Goal: Task Accomplishment & Management: Use online tool/utility

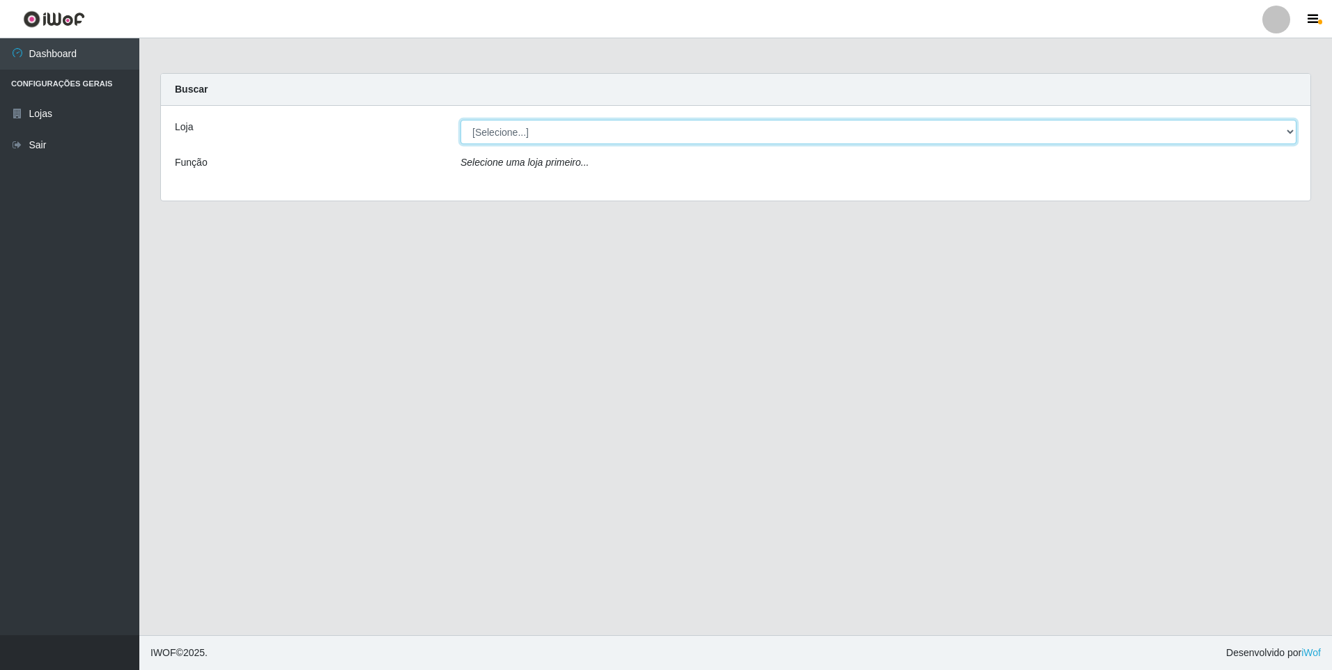
click at [568, 135] on select "[Selecione...] Atacado Vem - [STREET_ADDRESS]" at bounding box center [878, 132] width 836 height 24
select select "461"
click at [460, 120] on select "[Selecione...] Atacado Vem - [STREET_ADDRESS]" at bounding box center [878, 132] width 836 height 24
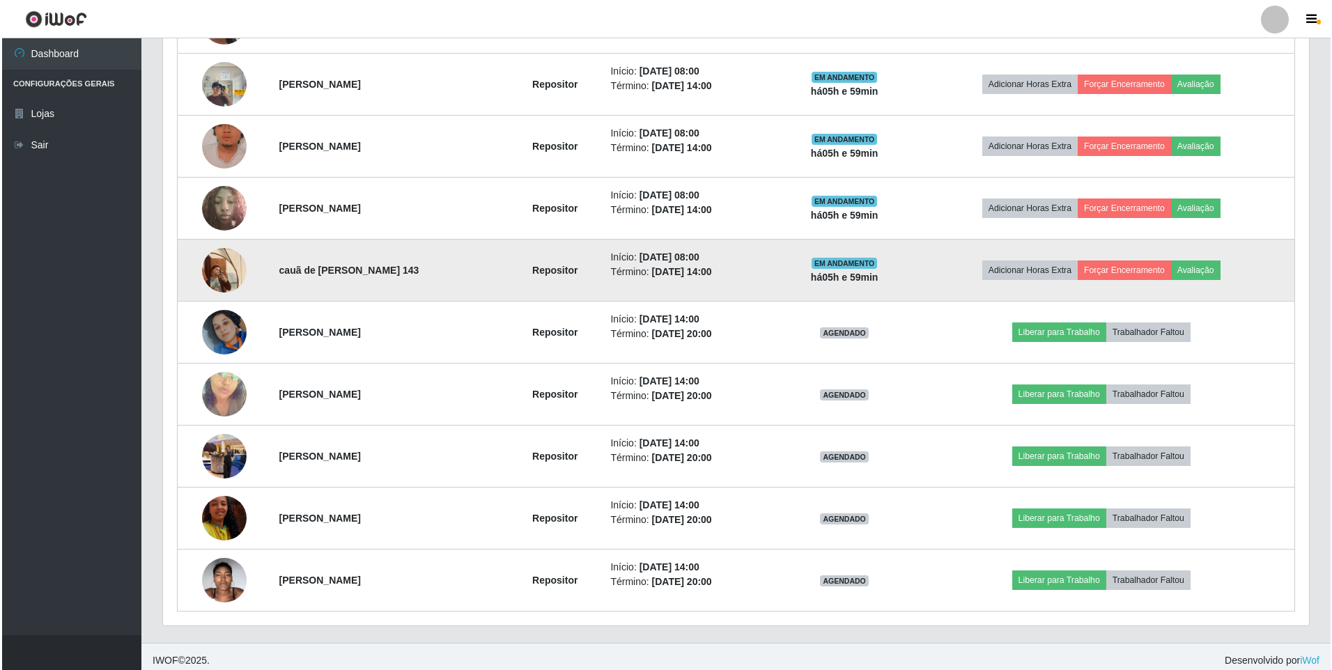
scroll to position [627, 0]
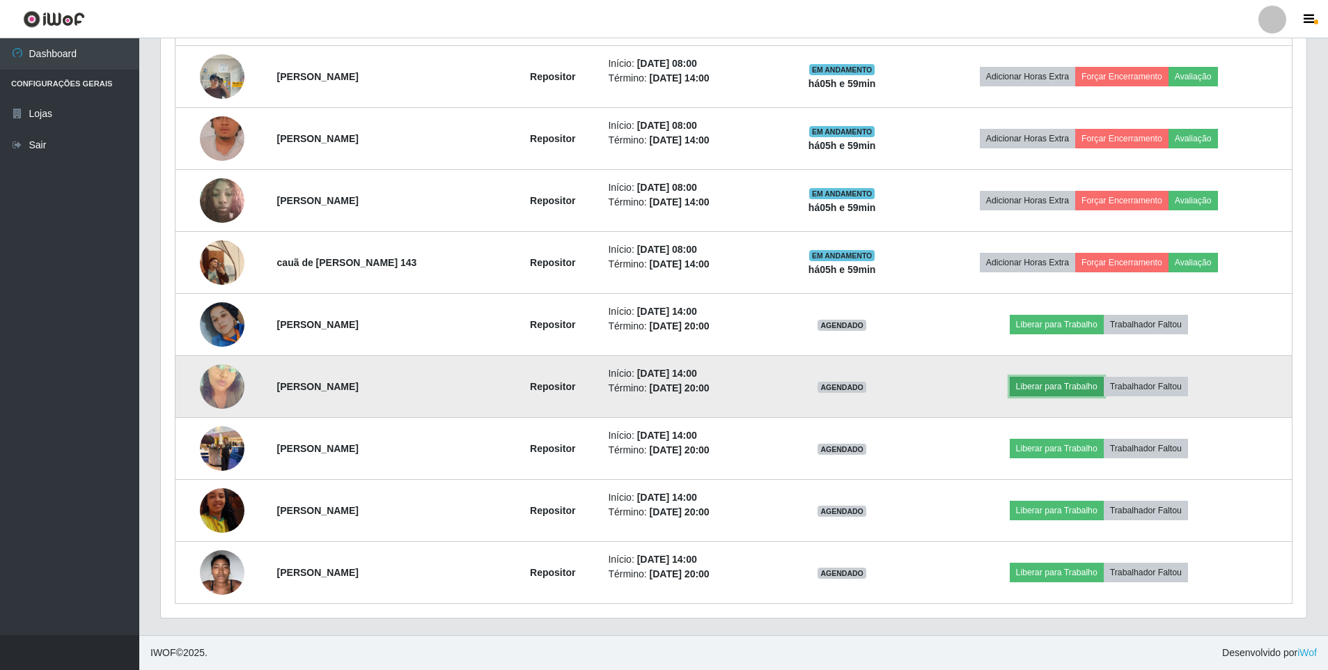
click at [1091, 387] on button "Liberar para Trabalho" at bounding box center [1057, 387] width 94 height 20
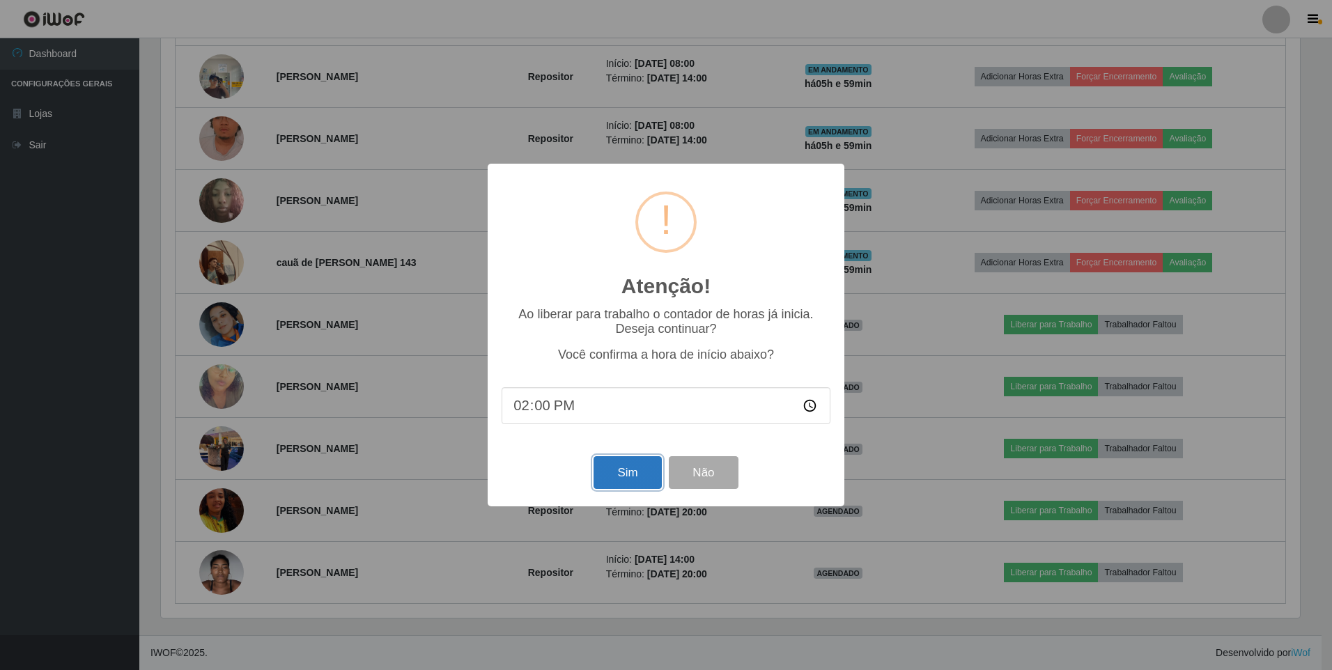
click at [612, 476] on button "Sim" at bounding box center [627, 472] width 68 height 33
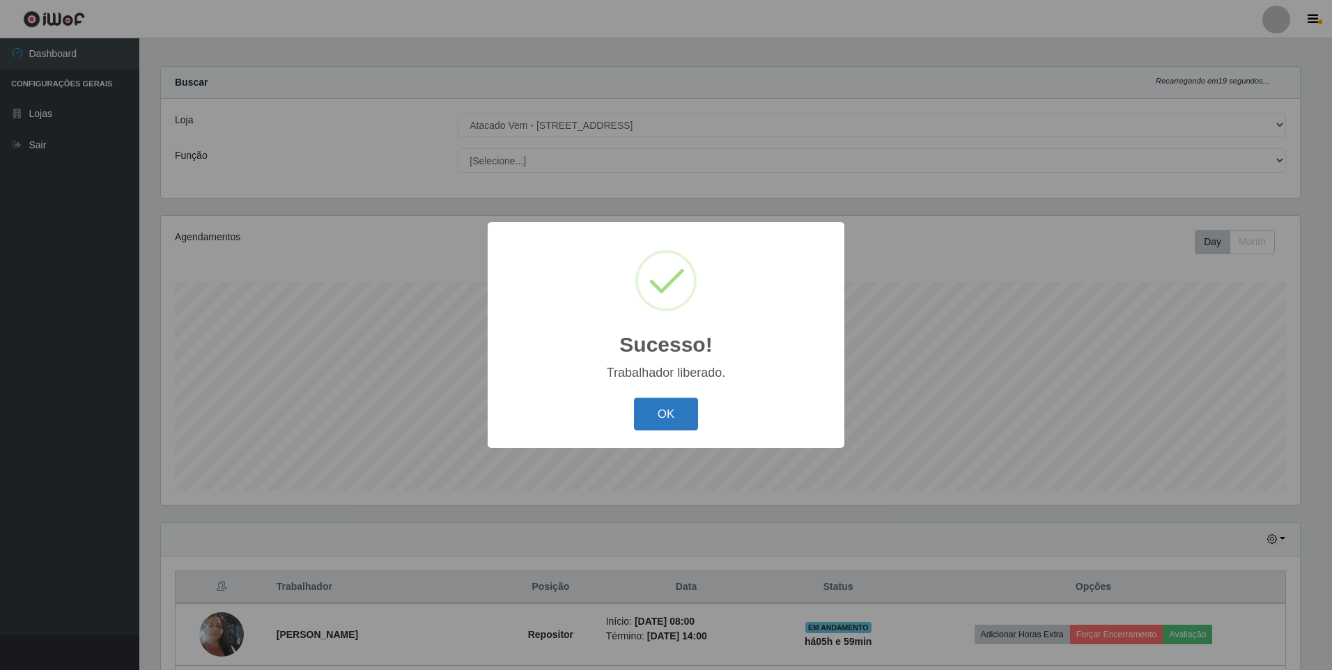
click at [682, 407] on button "OK" at bounding box center [666, 414] width 65 height 33
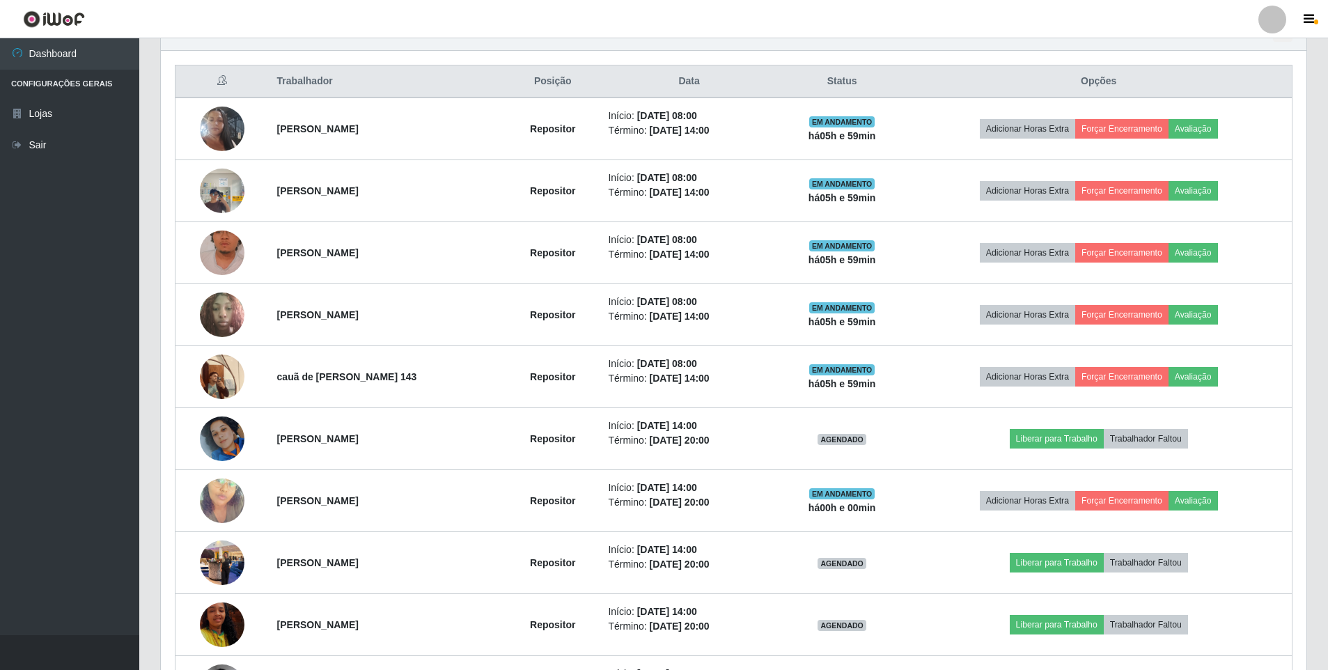
scroll to position [488, 0]
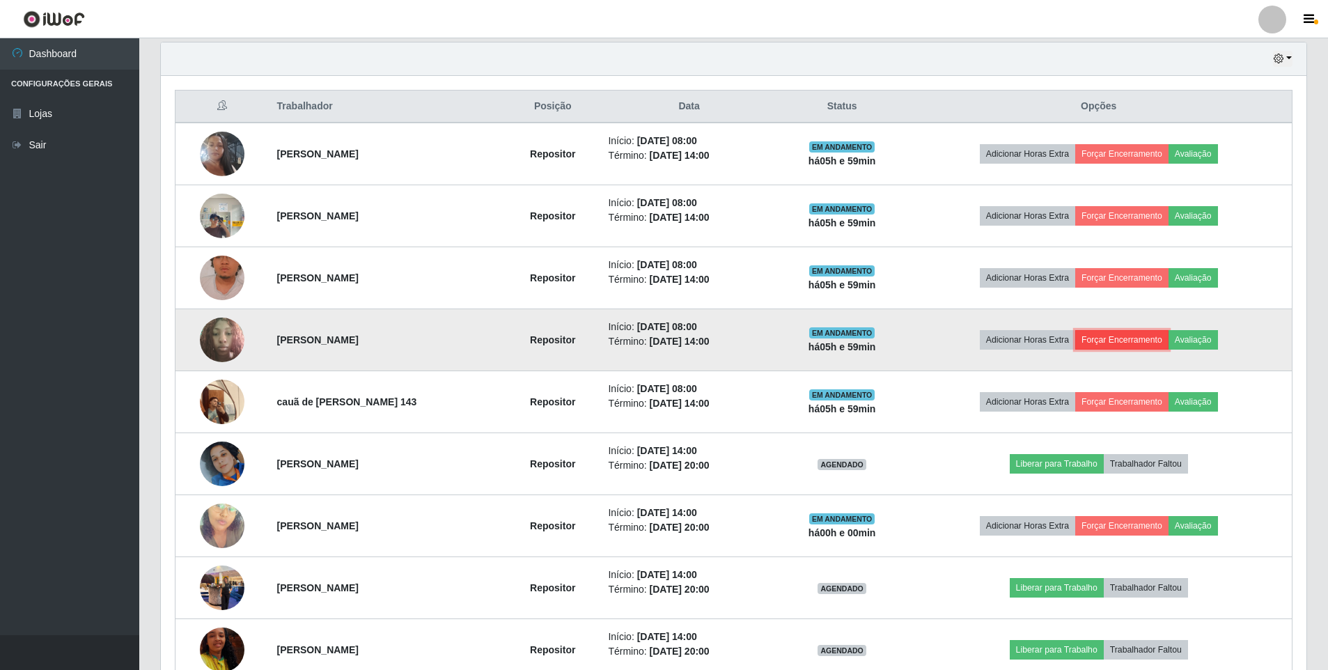
click at [1137, 342] on button "Forçar Encerramento" at bounding box center [1121, 340] width 93 height 20
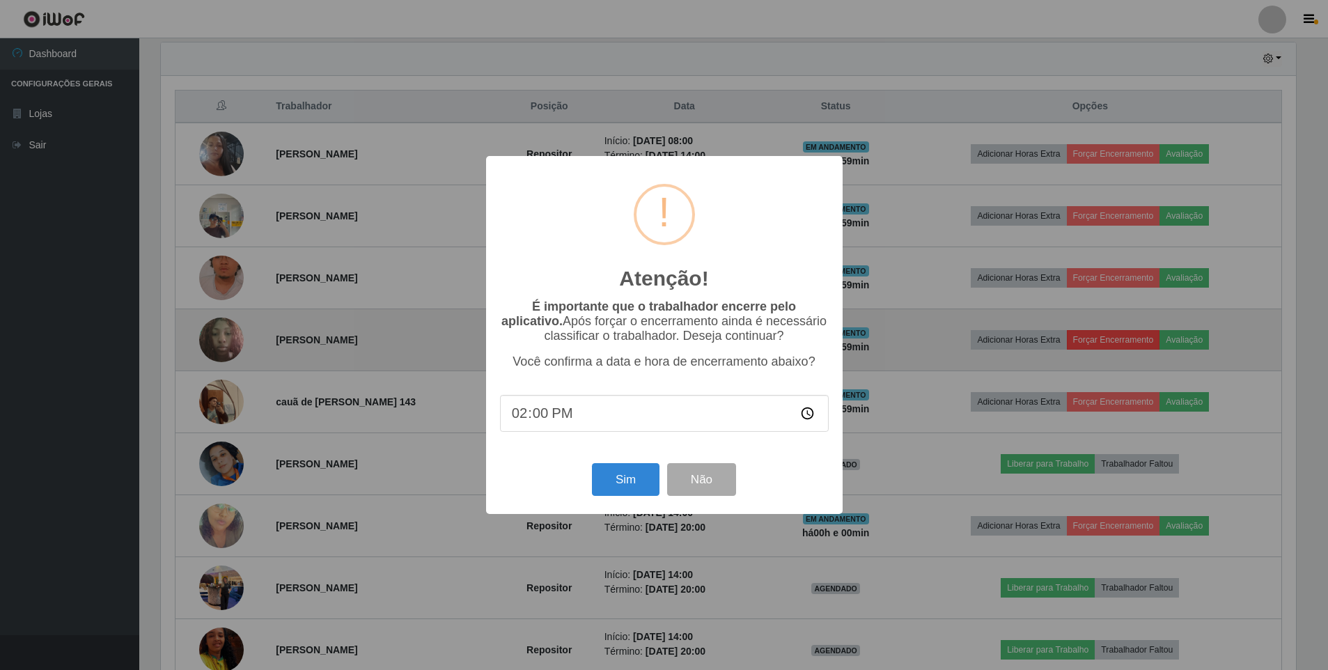
scroll to position [289, 1139]
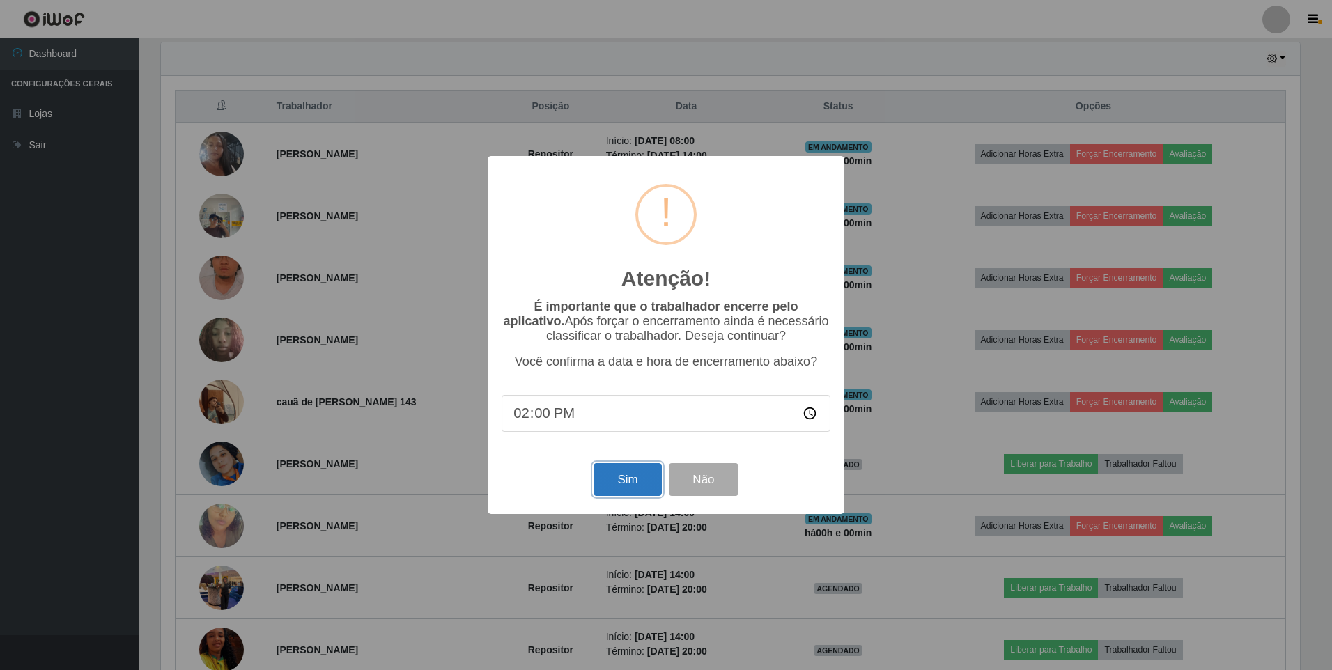
click at [635, 481] on button "Sim" at bounding box center [627, 479] width 68 height 33
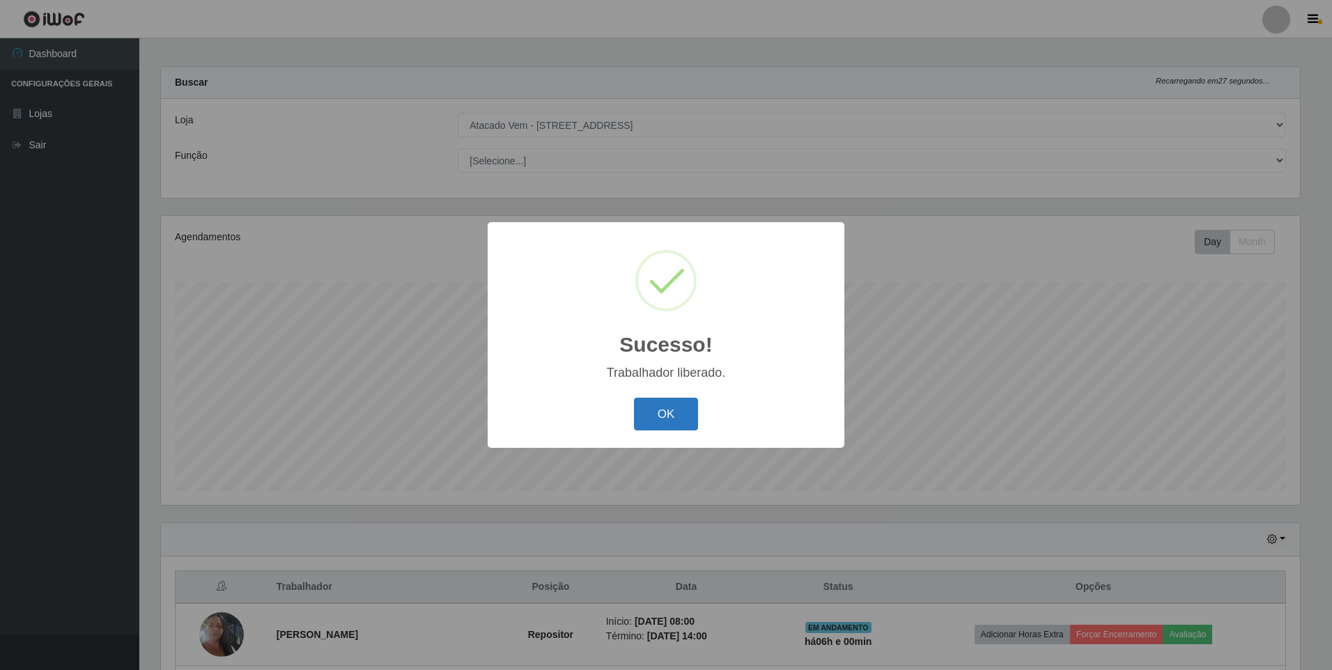
click at [668, 417] on button "OK" at bounding box center [666, 414] width 65 height 33
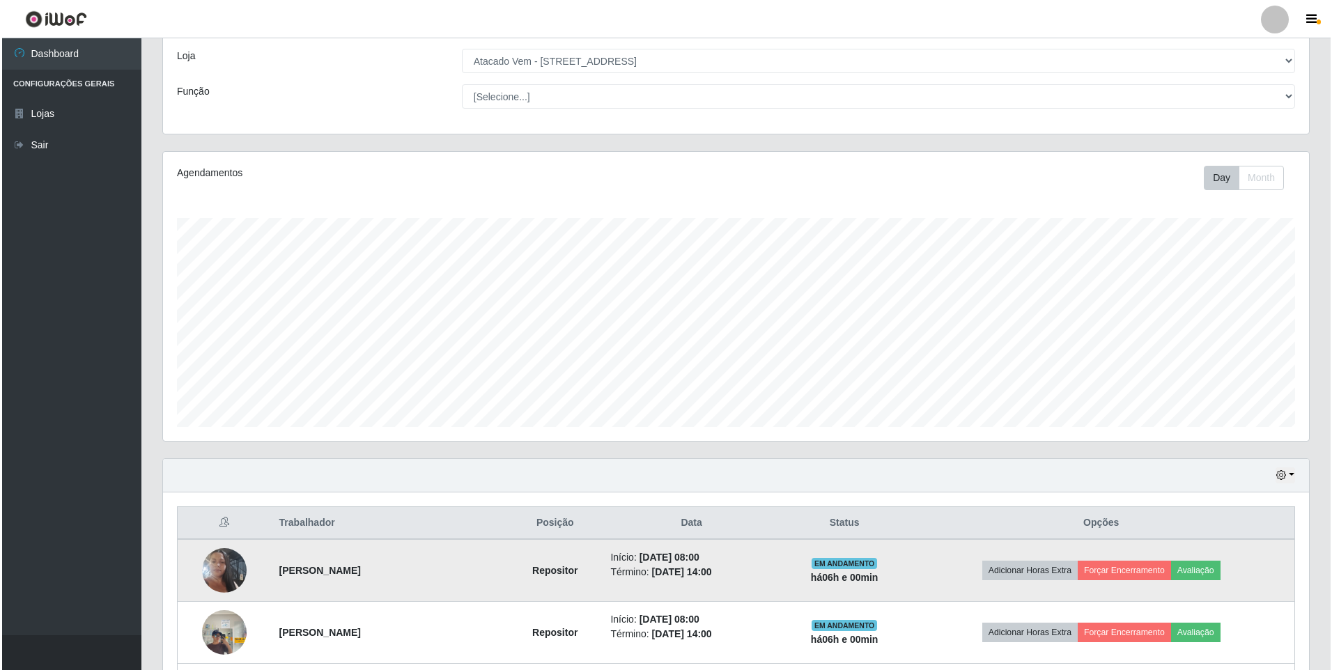
scroll to position [146, 0]
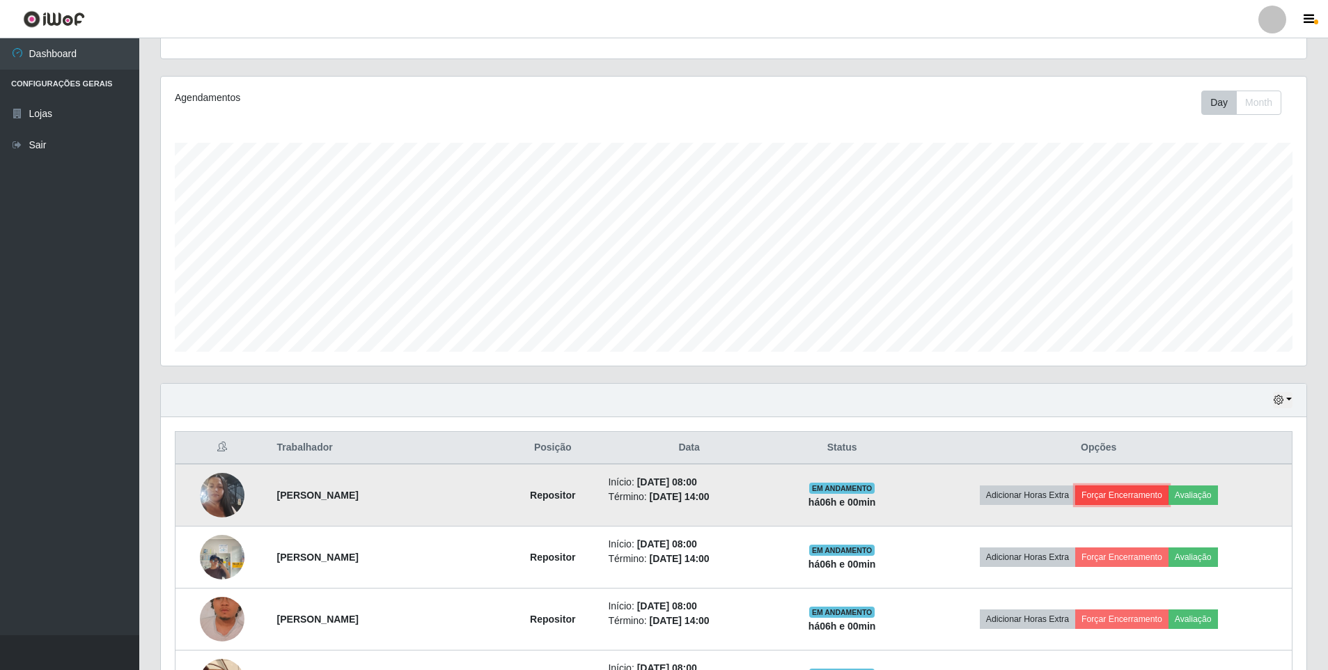
click at [1116, 495] on button "Forçar Encerramento" at bounding box center [1121, 495] width 93 height 20
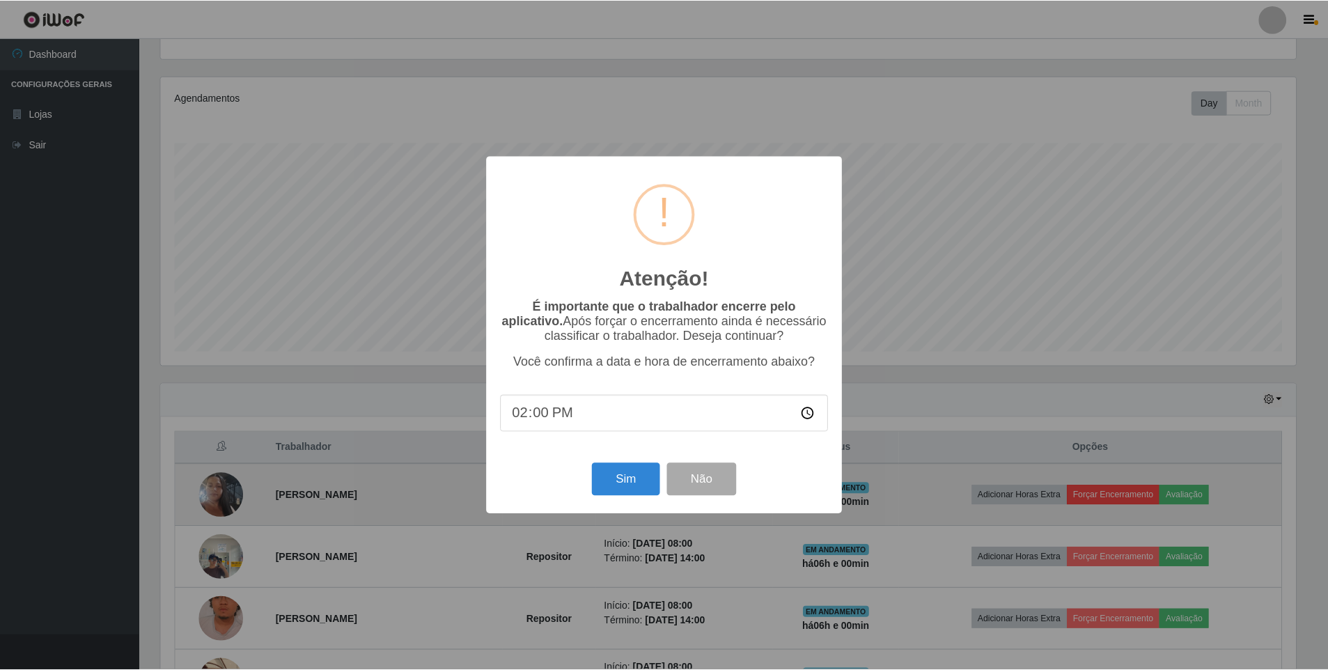
scroll to position [289, 1139]
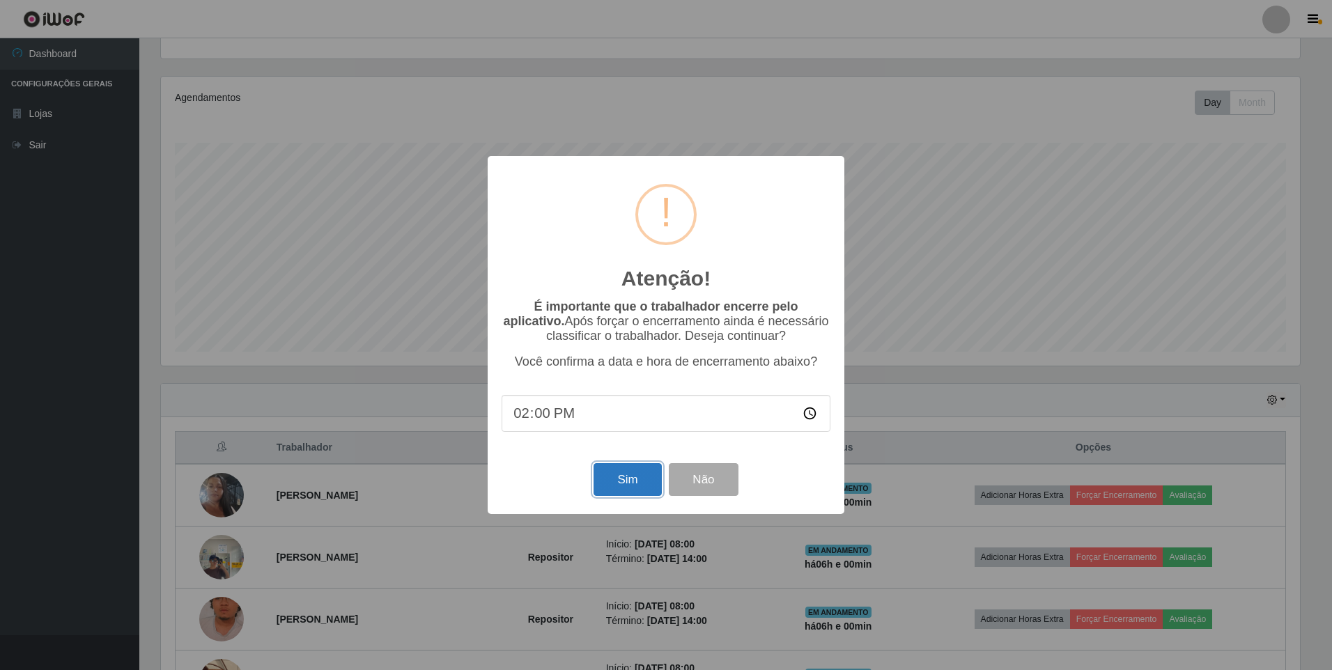
click at [627, 485] on button "Sim" at bounding box center [627, 479] width 68 height 33
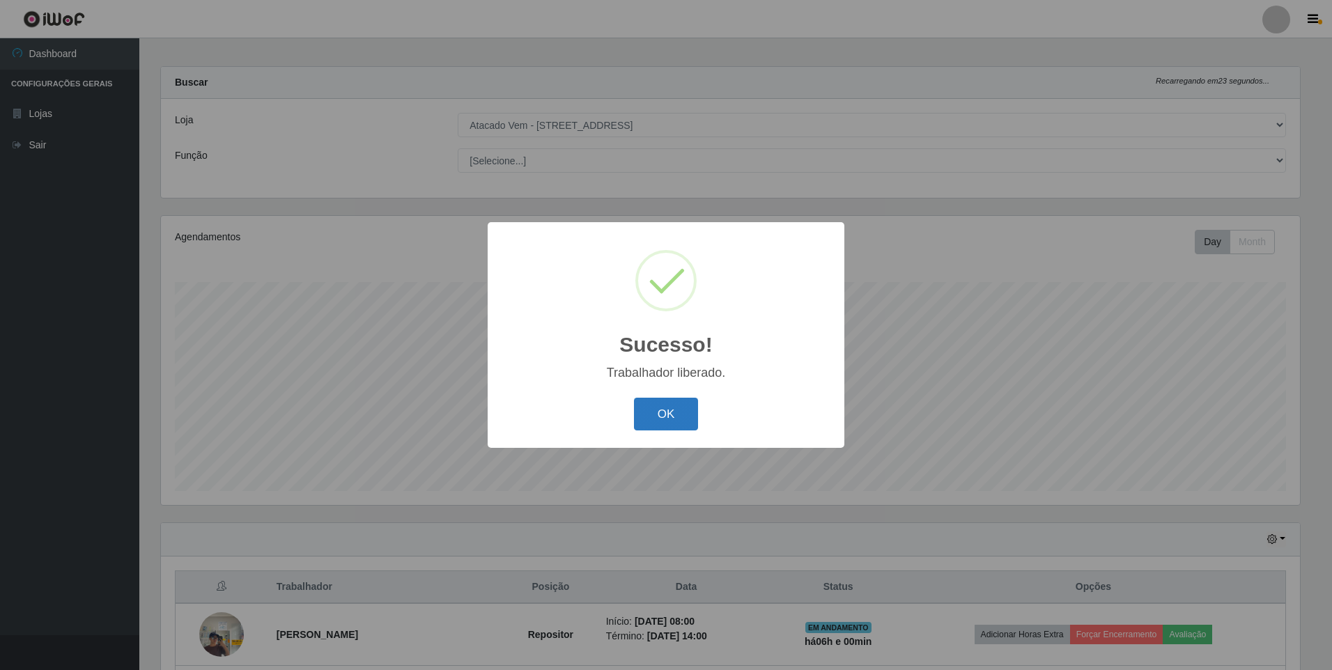
click at [678, 421] on button "OK" at bounding box center [666, 414] width 65 height 33
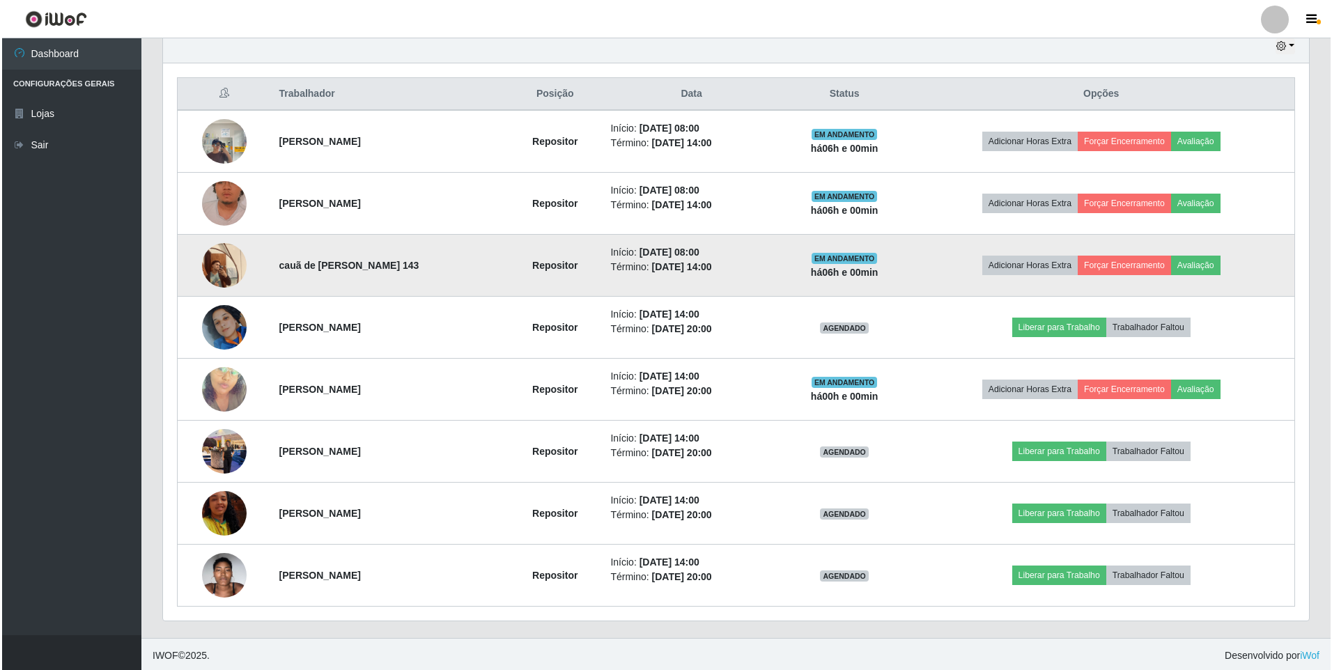
scroll to position [503, 0]
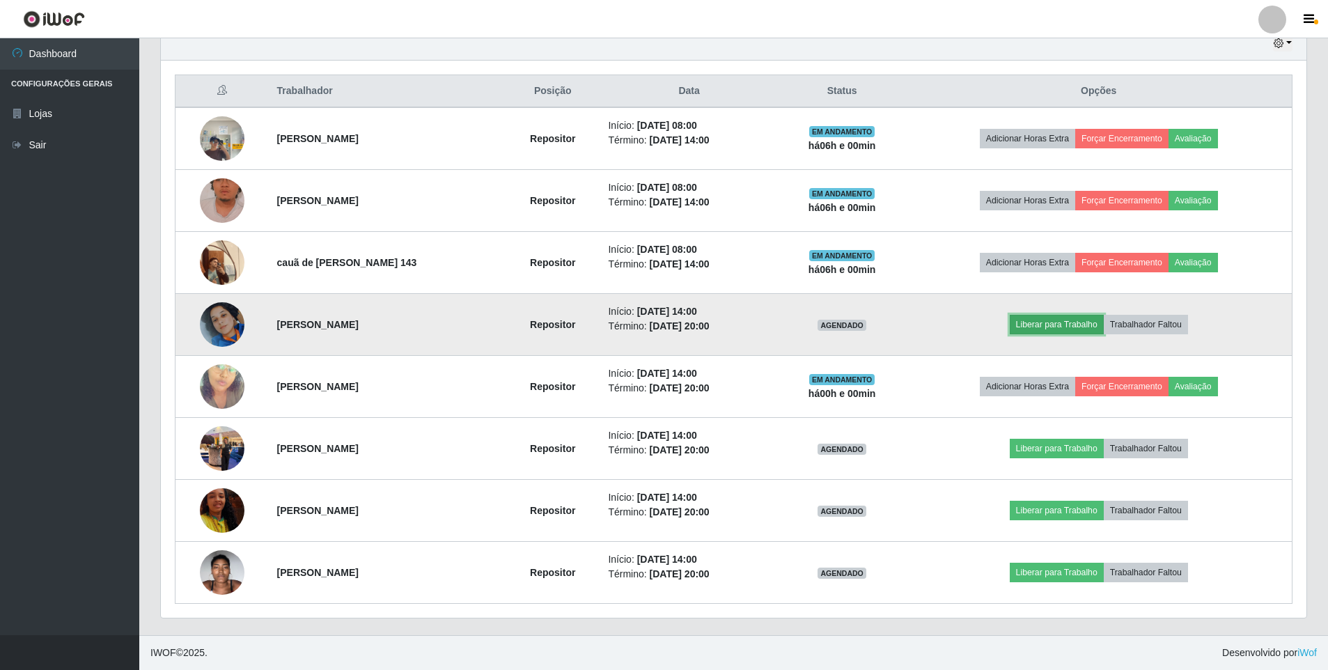
click at [1075, 320] on button "Liberar para Trabalho" at bounding box center [1057, 325] width 94 height 20
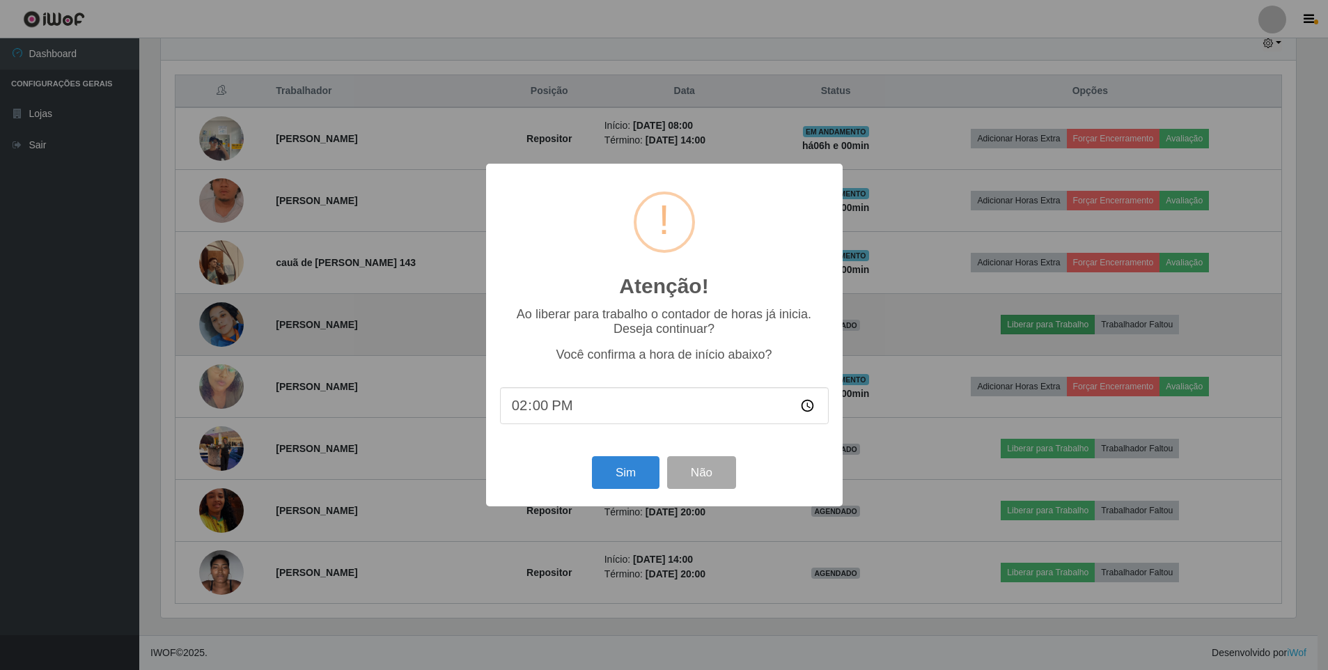
scroll to position [289, 1139]
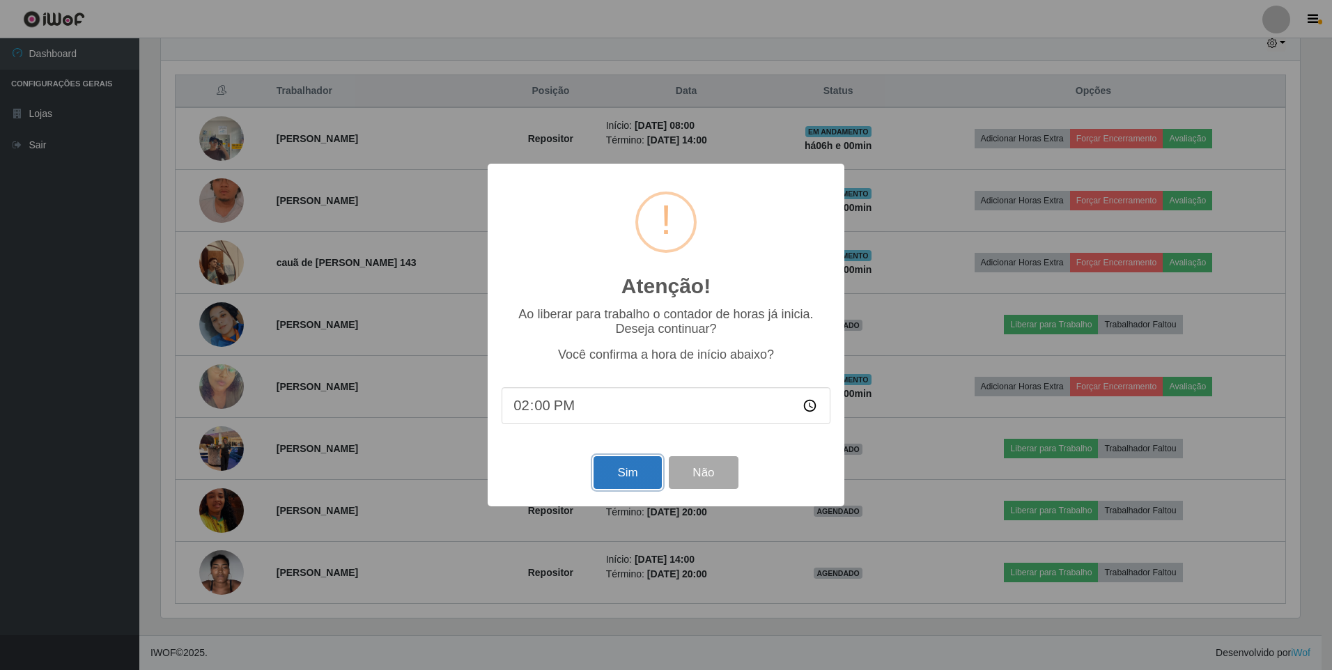
click at [637, 468] on button "Sim" at bounding box center [627, 472] width 68 height 33
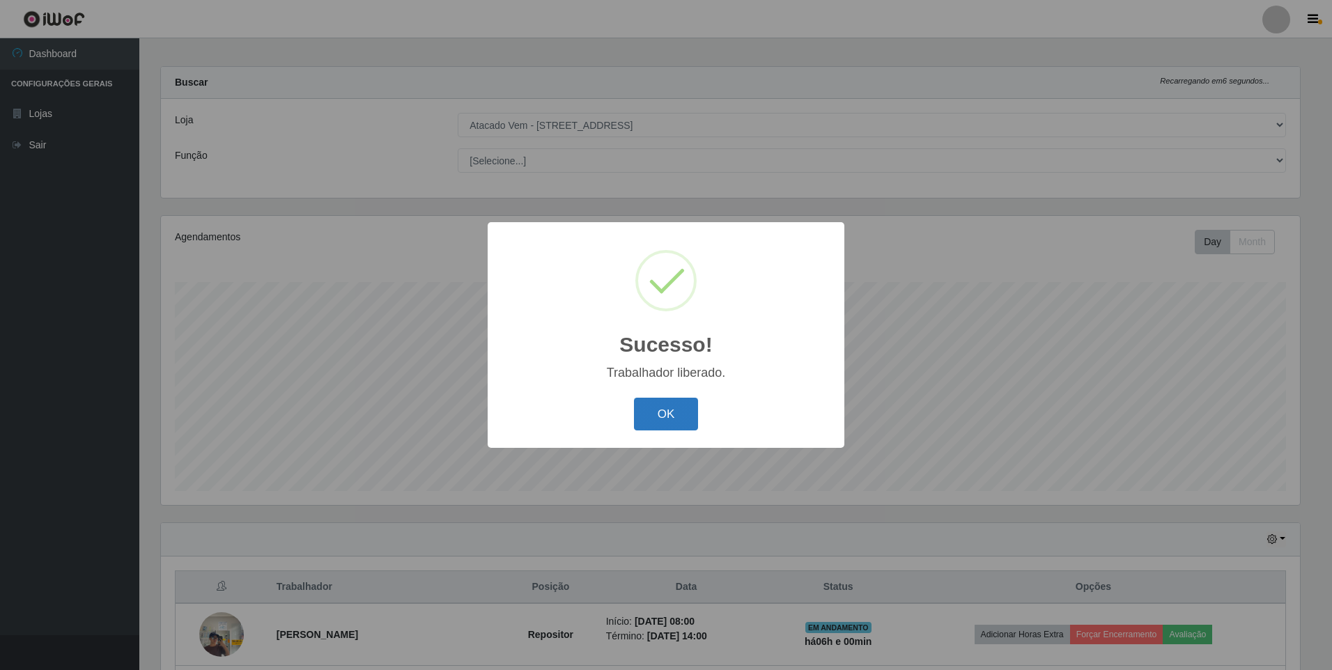
click at [674, 416] on button "OK" at bounding box center [666, 414] width 65 height 33
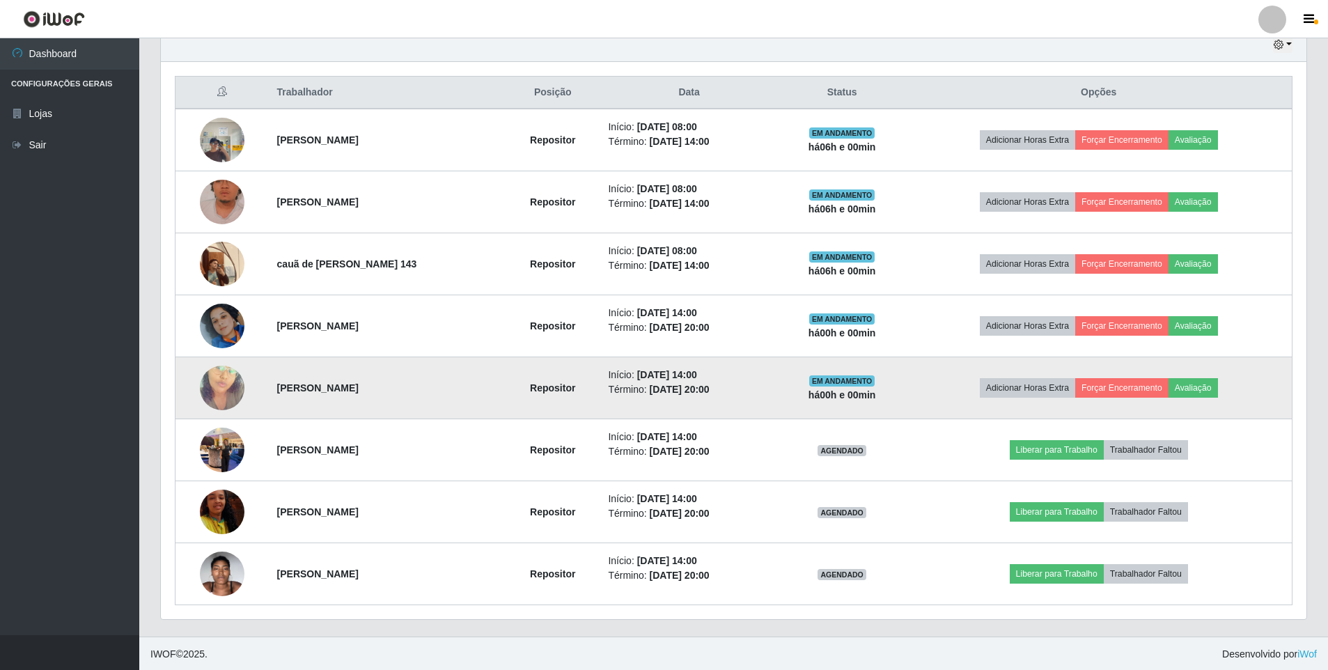
scroll to position [503, 0]
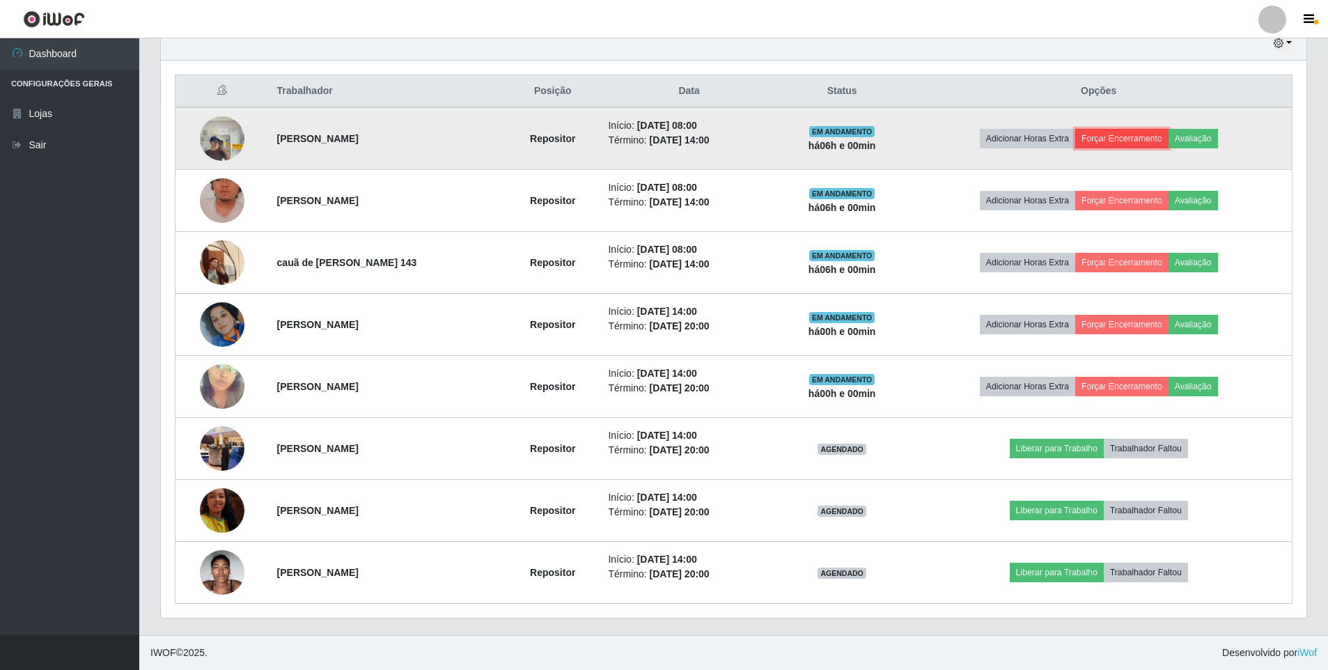
click at [1121, 143] on button "Forçar Encerramento" at bounding box center [1121, 139] width 93 height 20
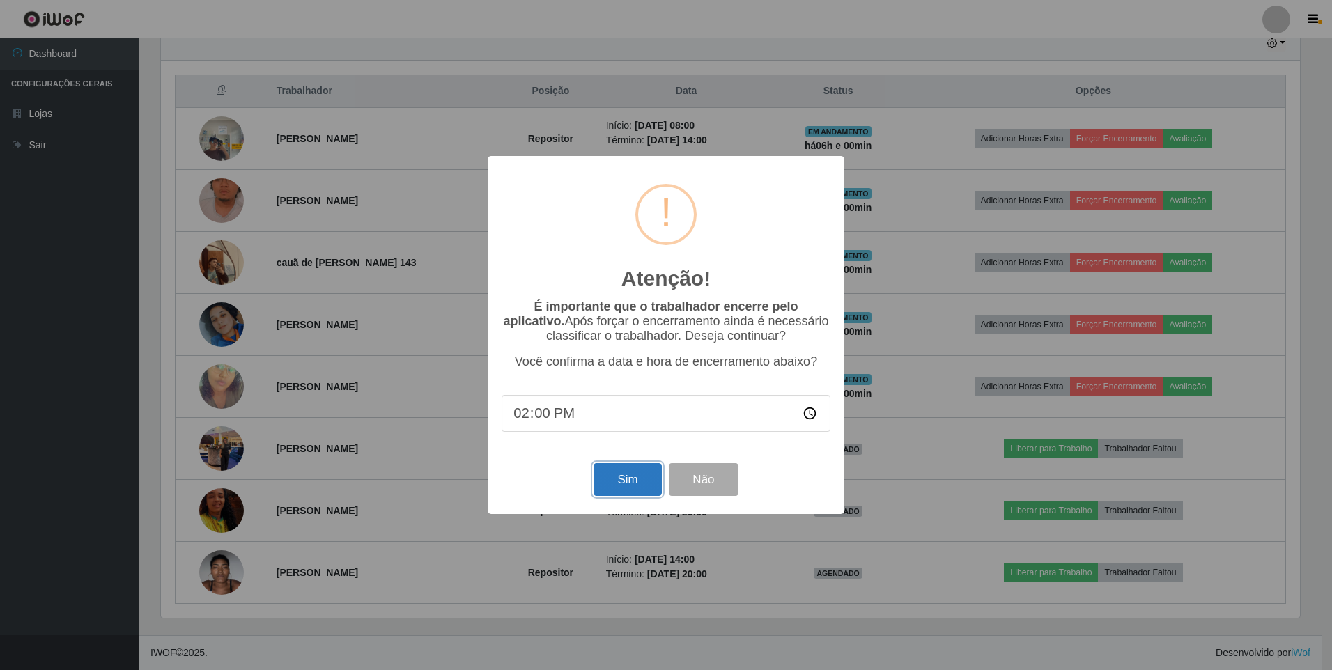
click at [630, 484] on button "Sim" at bounding box center [627, 479] width 68 height 33
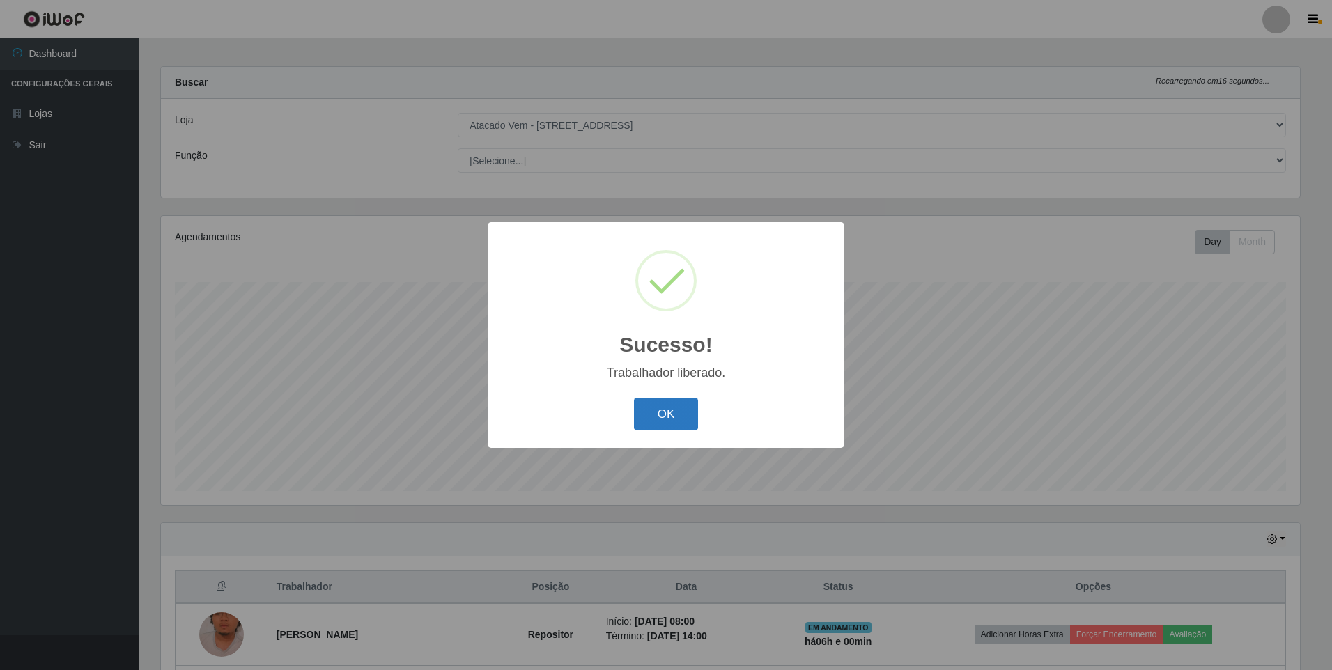
click at [674, 415] on button "OK" at bounding box center [666, 414] width 65 height 33
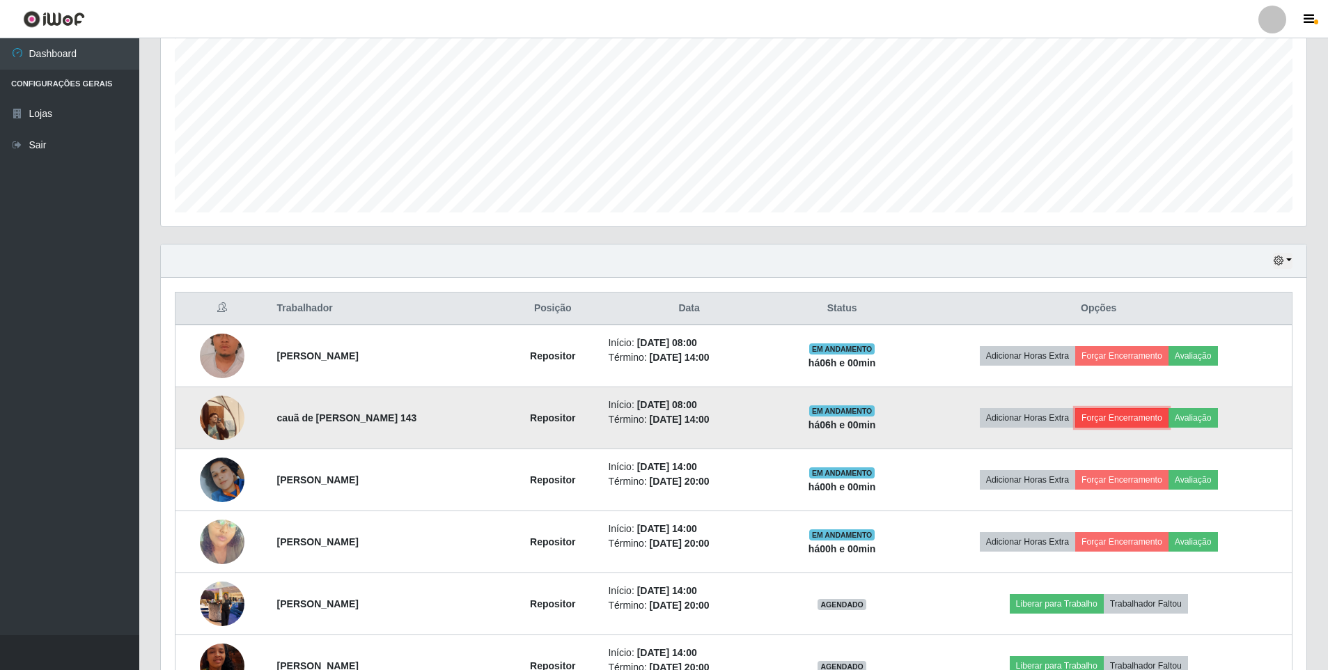
click at [1109, 411] on button "Forçar Encerramento" at bounding box center [1121, 418] width 93 height 20
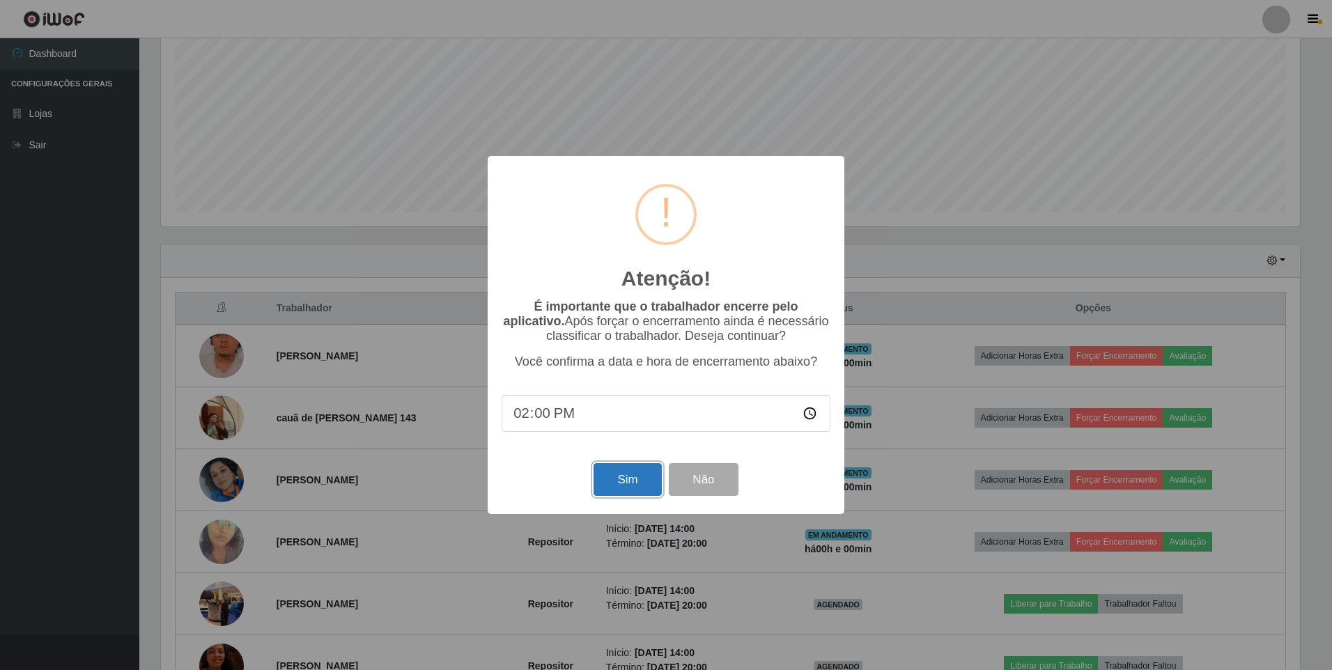
click at [628, 481] on button "Sim" at bounding box center [627, 479] width 68 height 33
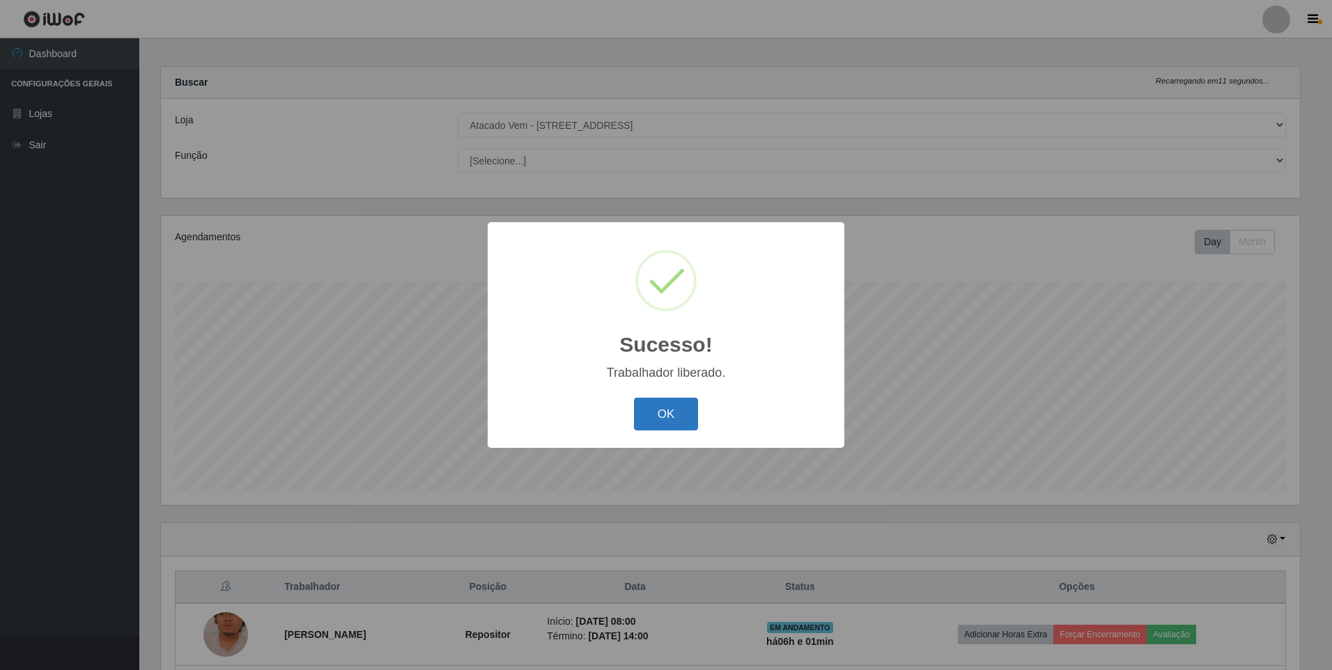
click at [659, 404] on button "OK" at bounding box center [666, 414] width 65 height 33
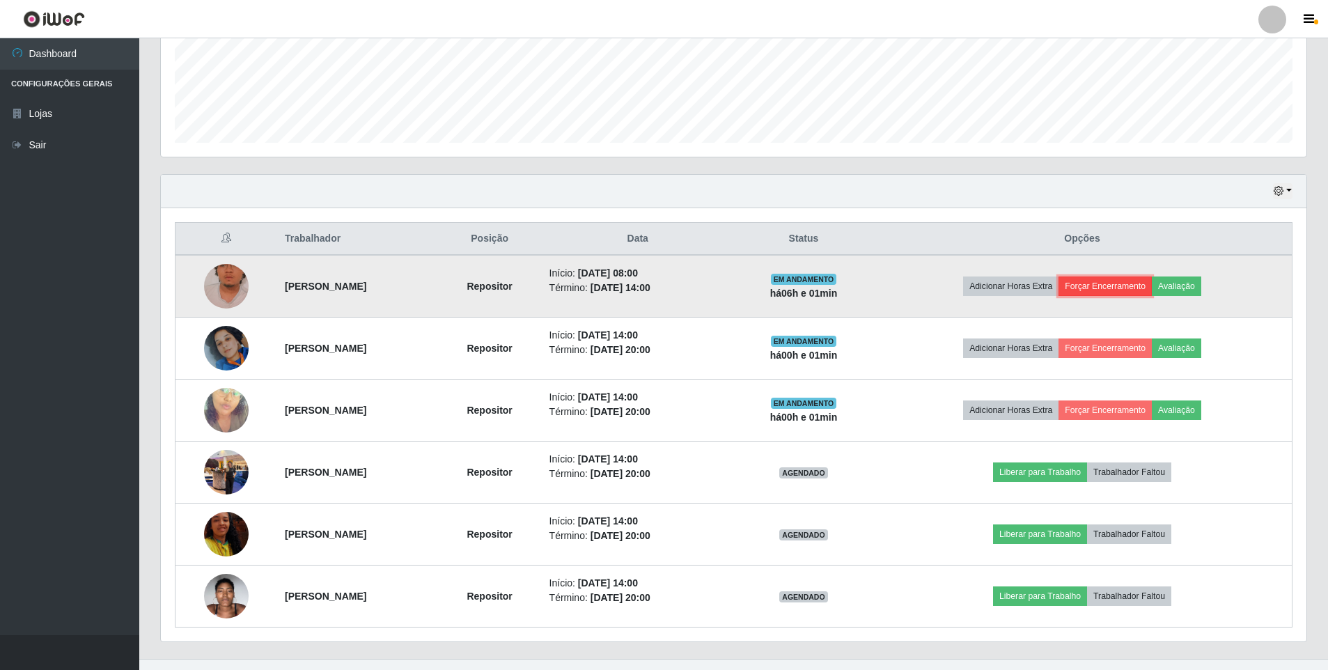
click at [1092, 287] on button "Forçar Encerramento" at bounding box center [1105, 287] width 93 height 20
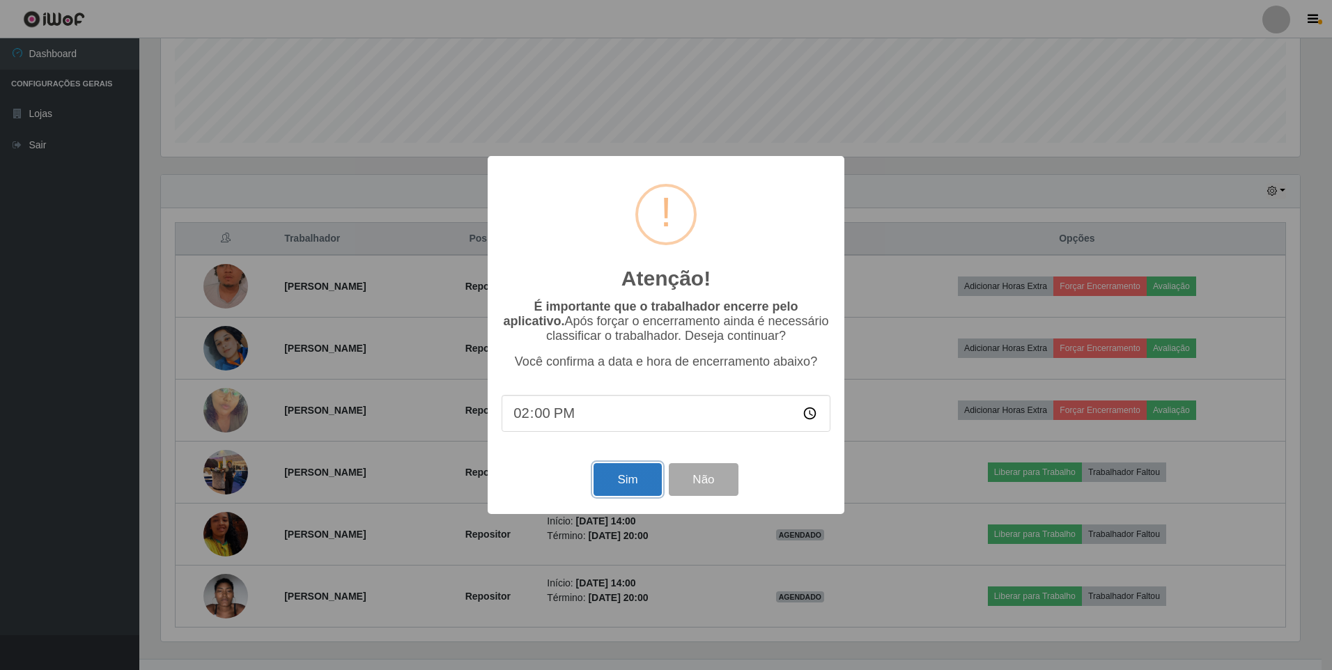
click at [625, 477] on button "Sim" at bounding box center [627, 479] width 68 height 33
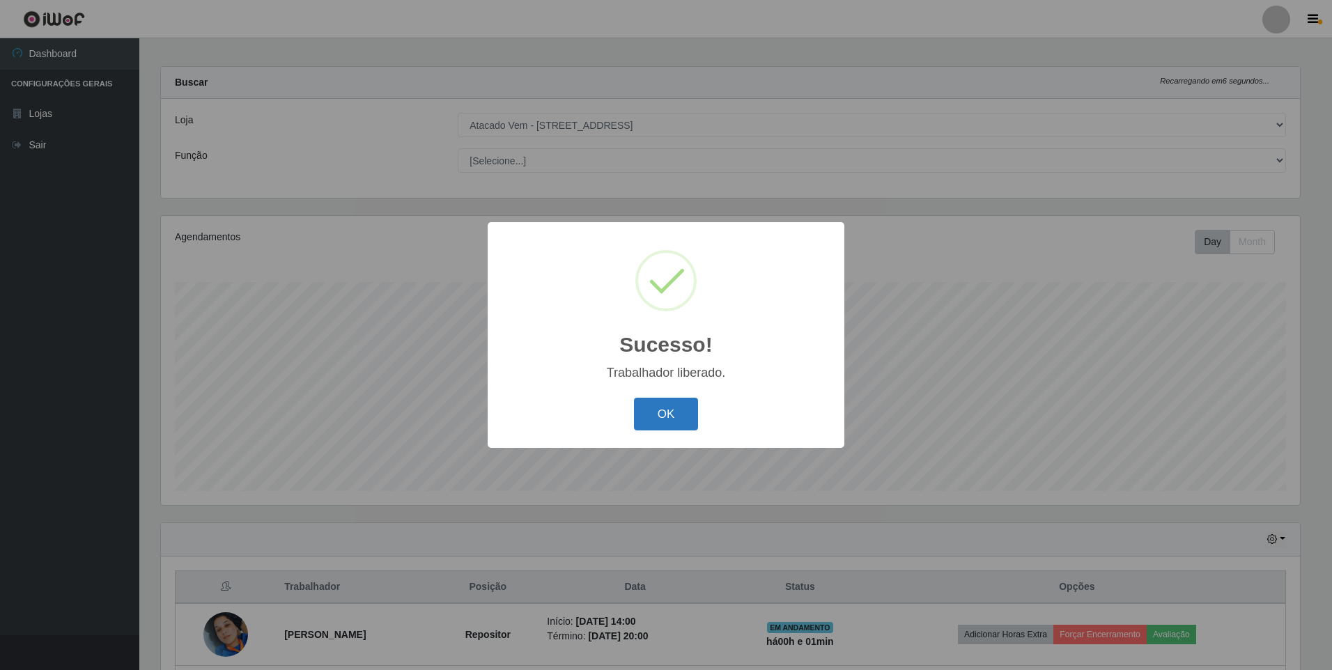
click at [676, 417] on button "OK" at bounding box center [666, 414] width 65 height 33
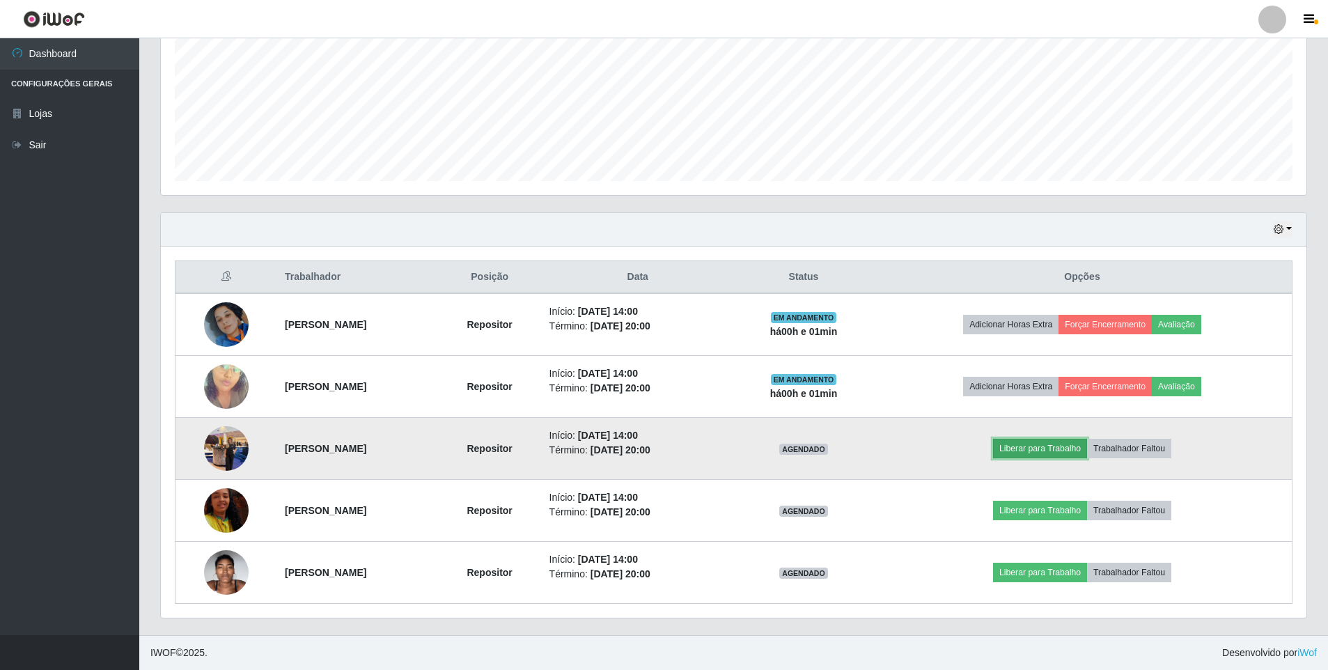
click at [1025, 446] on button "Liberar para Trabalho" at bounding box center [1040, 449] width 94 height 20
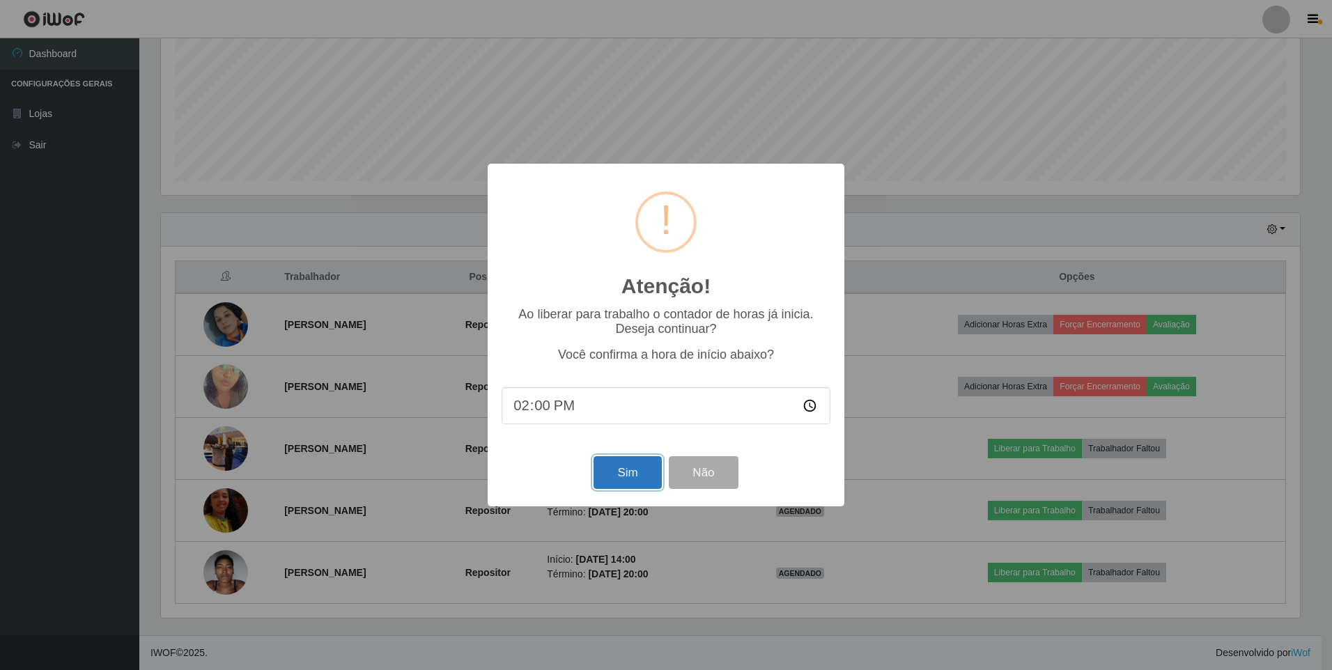
click at [623, 469] on button "Sim" at bounding box center [627, 472] width 68 height 33
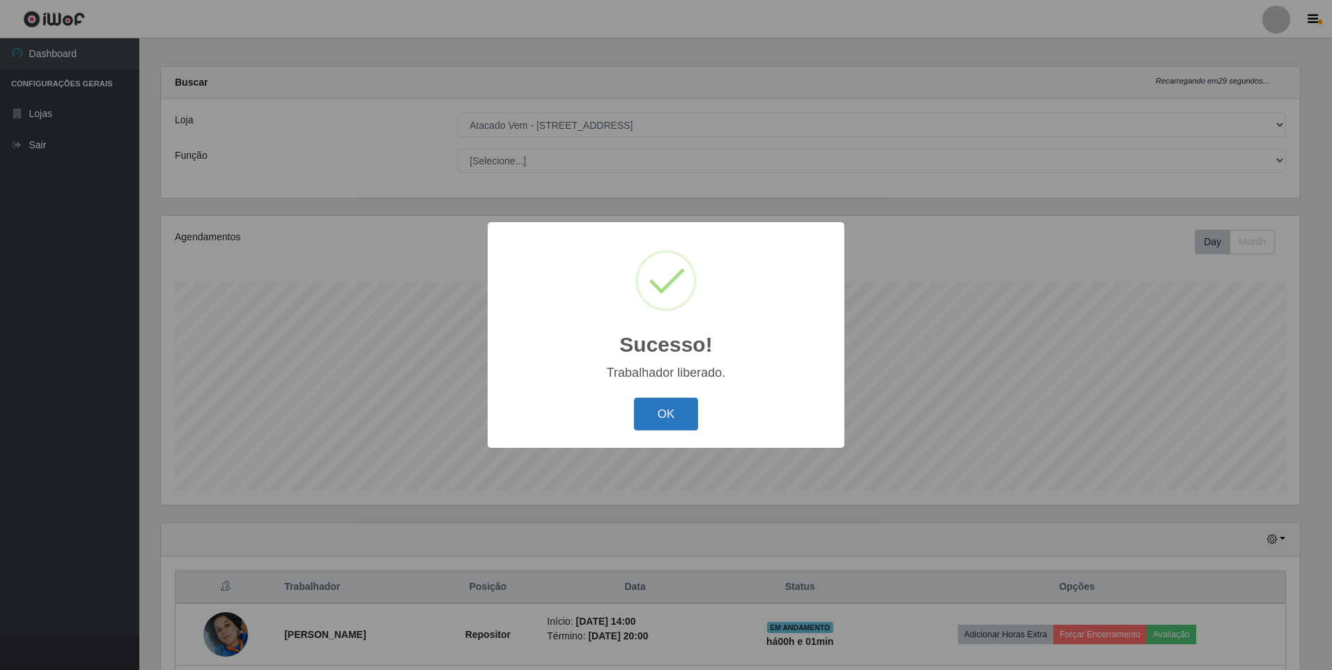
click at [680, 417] on button "OK" at bounding box center [666, 414] width 65 height 33
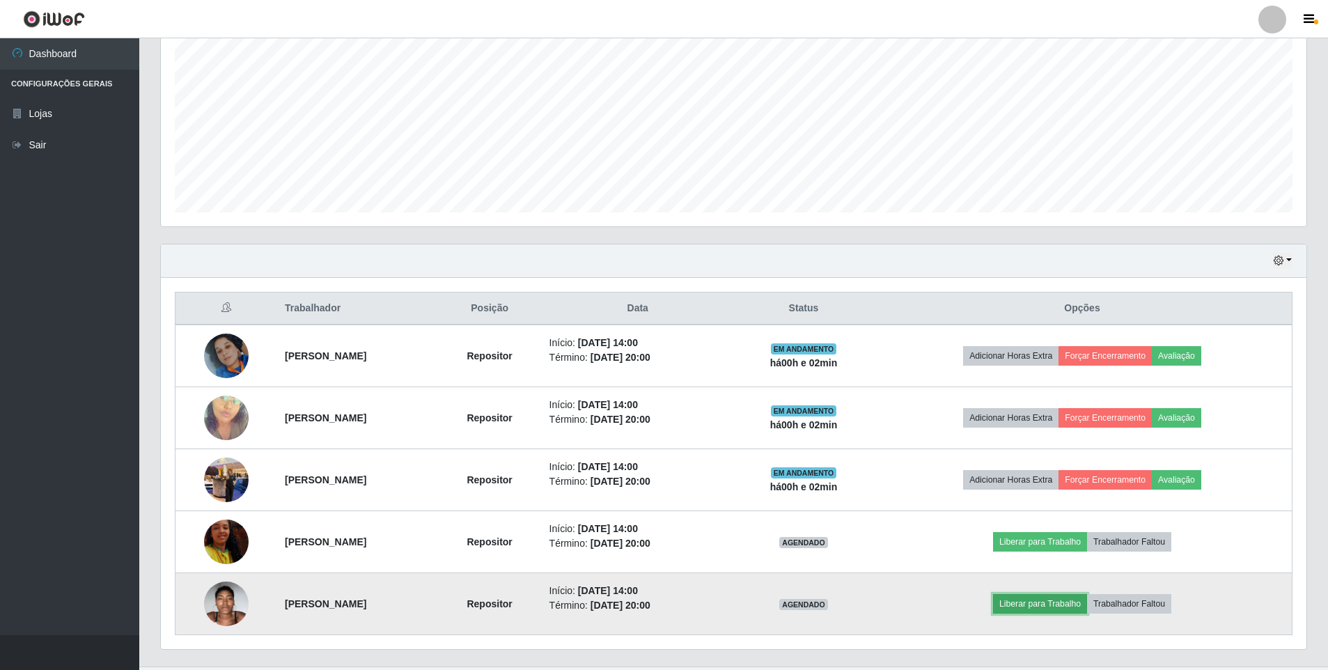
click at [1059, 600] on button "Liberar para Trabalho" at bounding box center [1040, 604] width 94 height 20
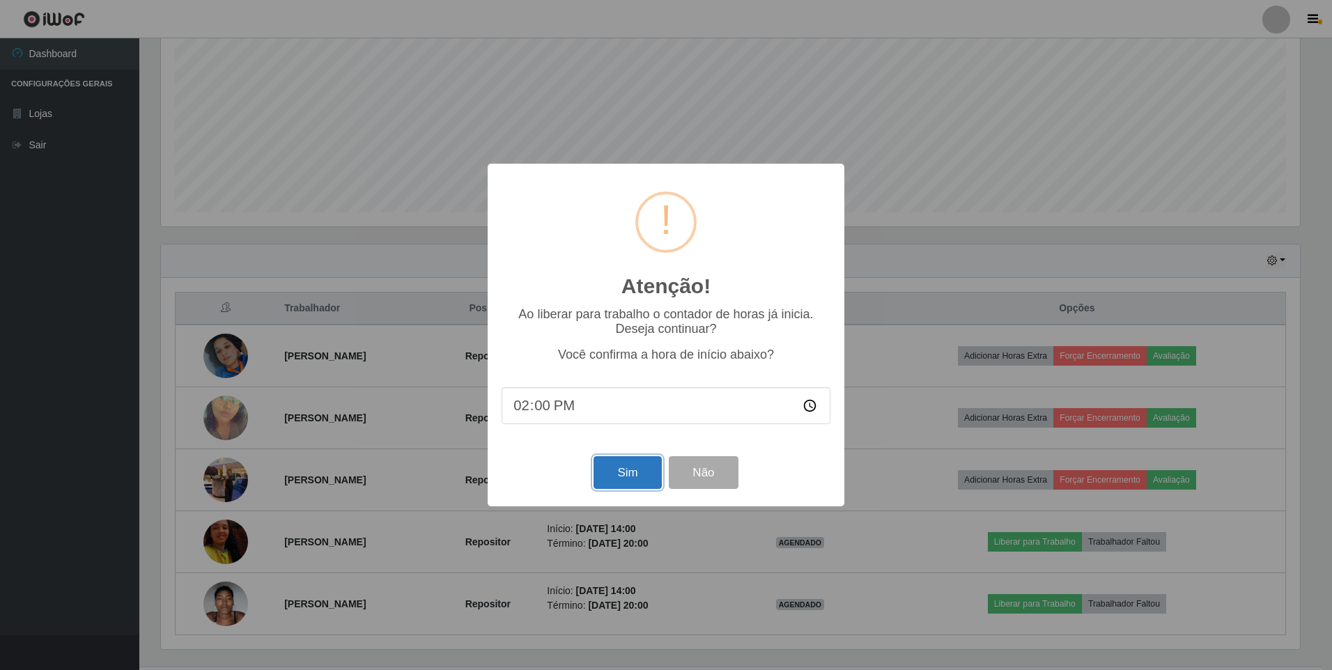
click at [651, 465] on button "Sim" at bounding box center [627, 472] width 68 height 33
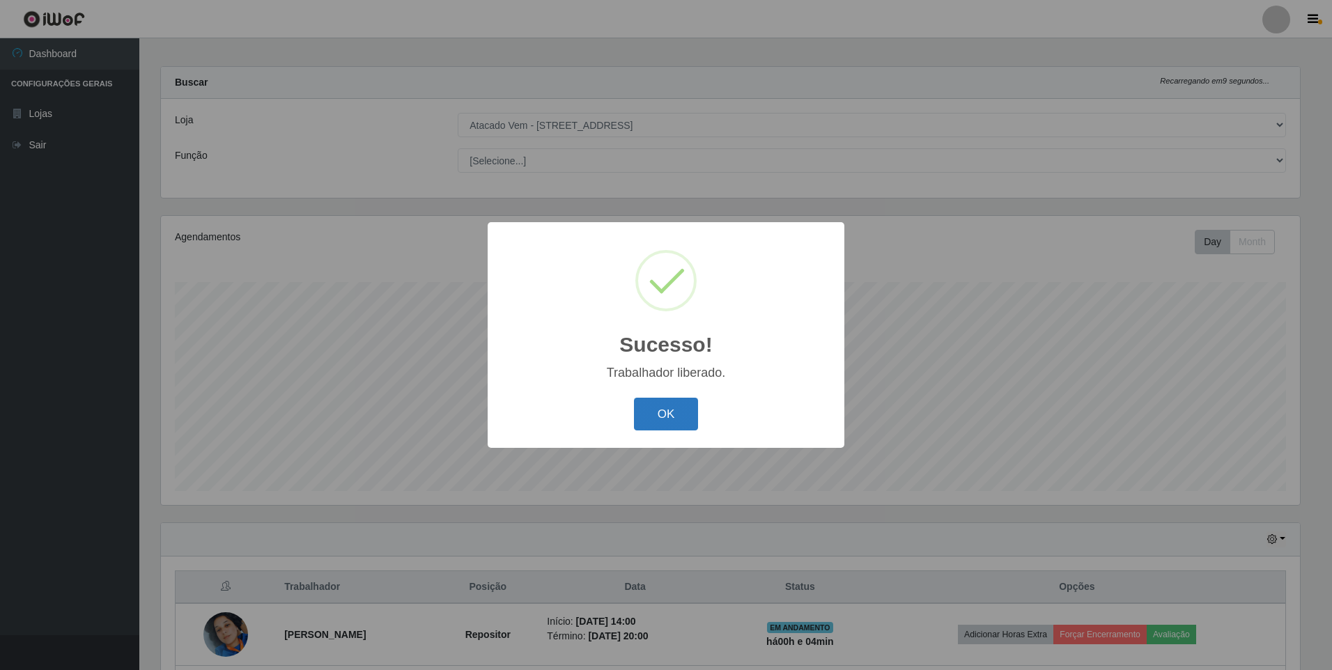
click at [671, 417] on button "OK" at bounding box center [666, 414] width 65 height 33
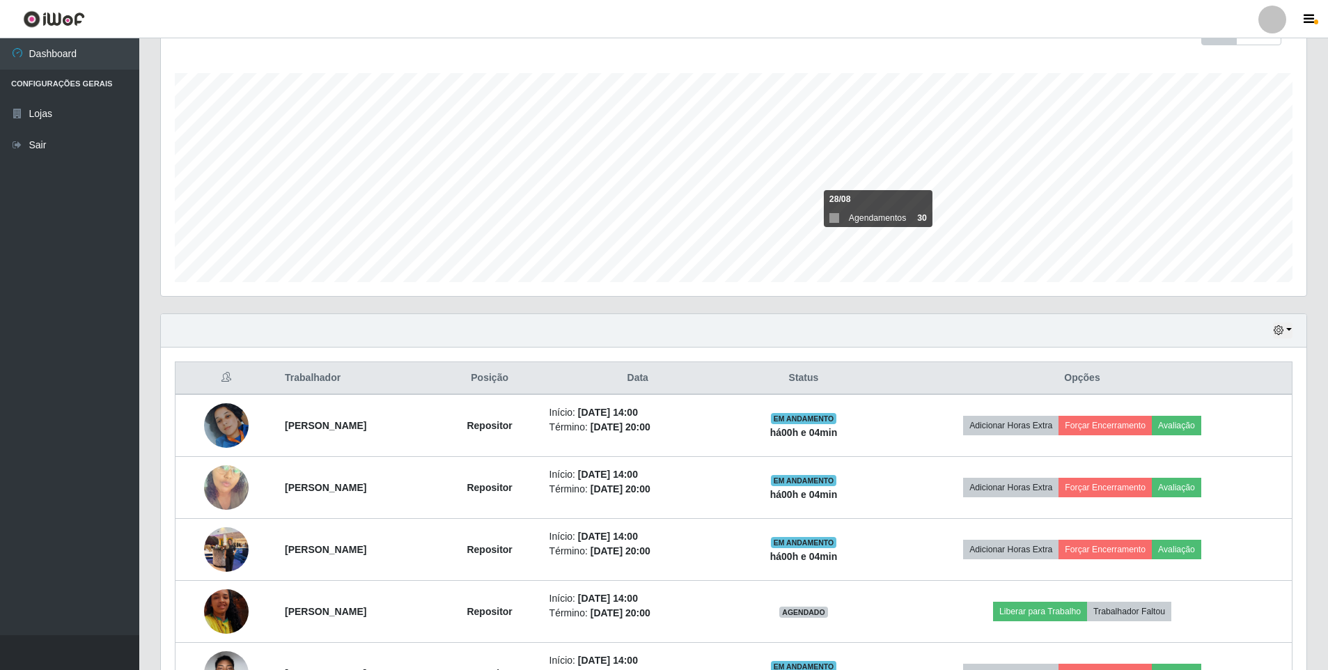
scroll to position [286, 0]
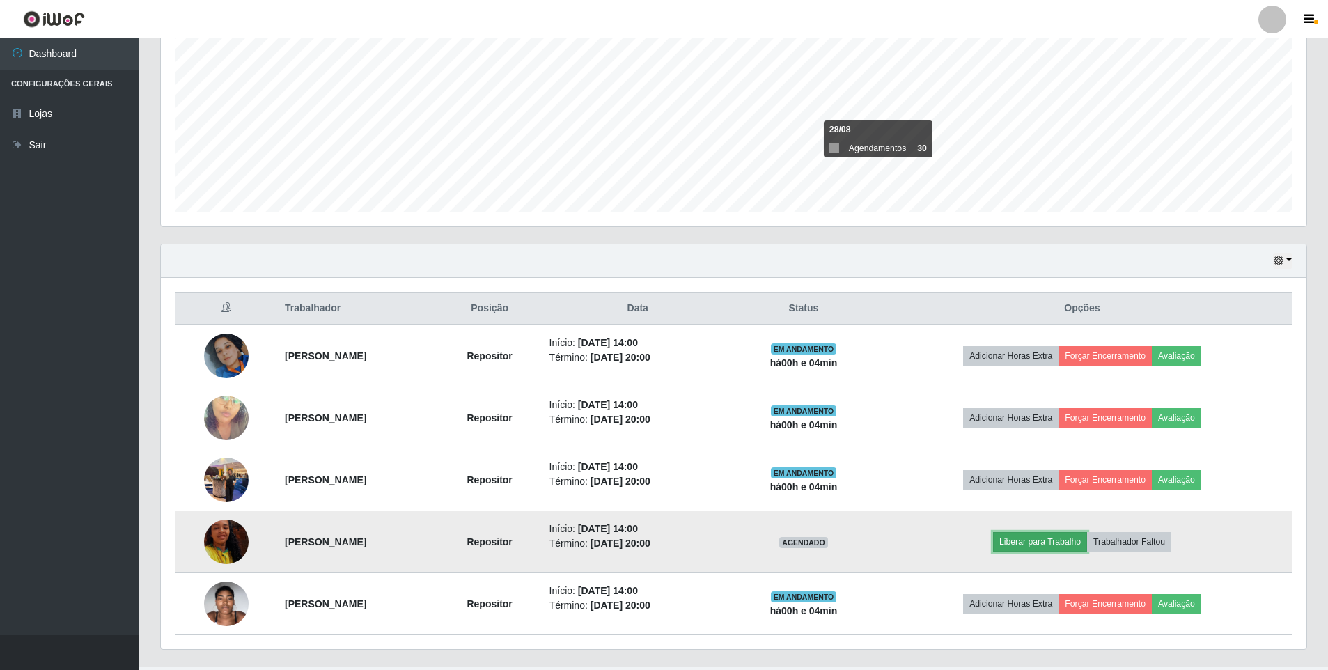
click at [1064, 543] on button "Liberar para Trabalho" at bounding box center [1040, 542] width 94 height 20
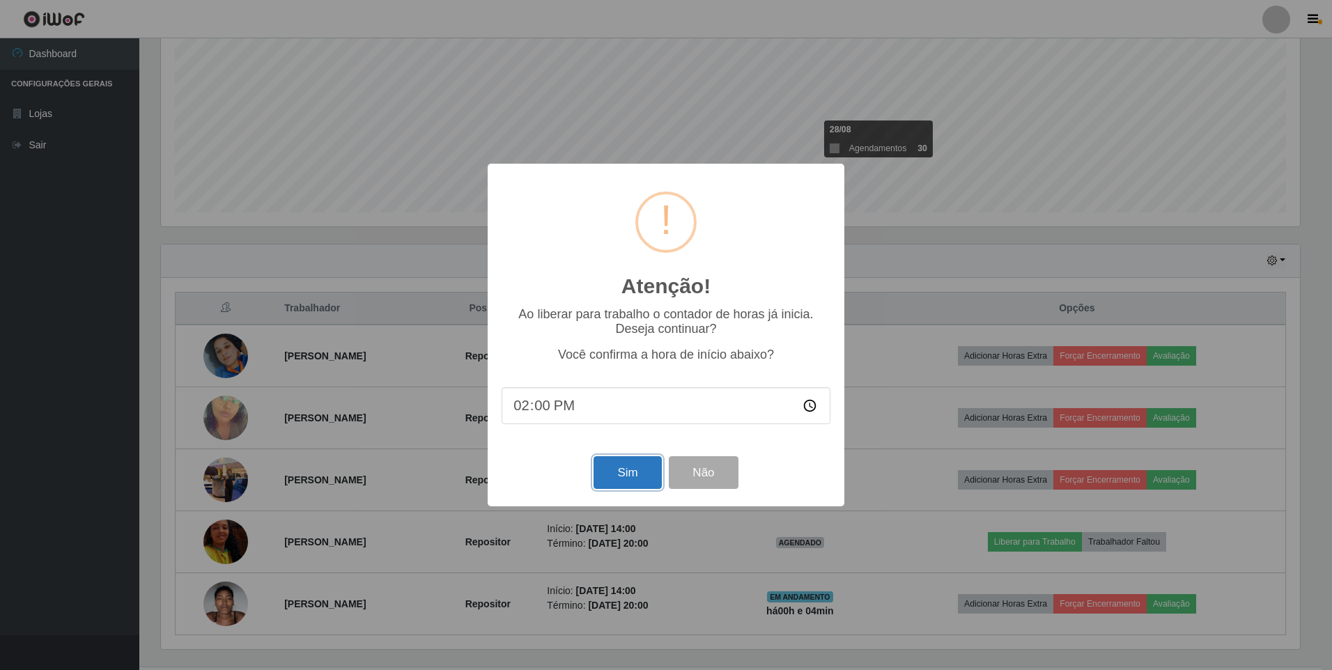
click at [606, 467] on button "Sim" at bounding box center [627, 472] width 68 height 33
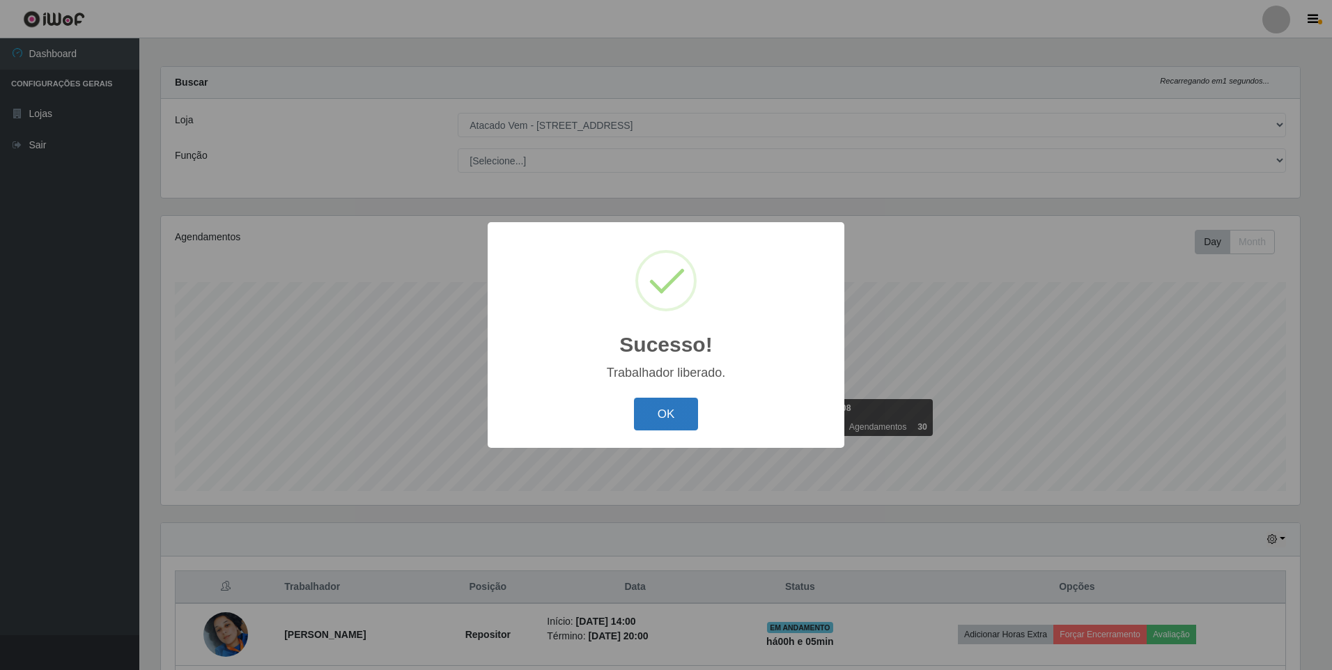
click at [660, 417] on button "OK" at bounding box center [666, 414] width 65 height 33
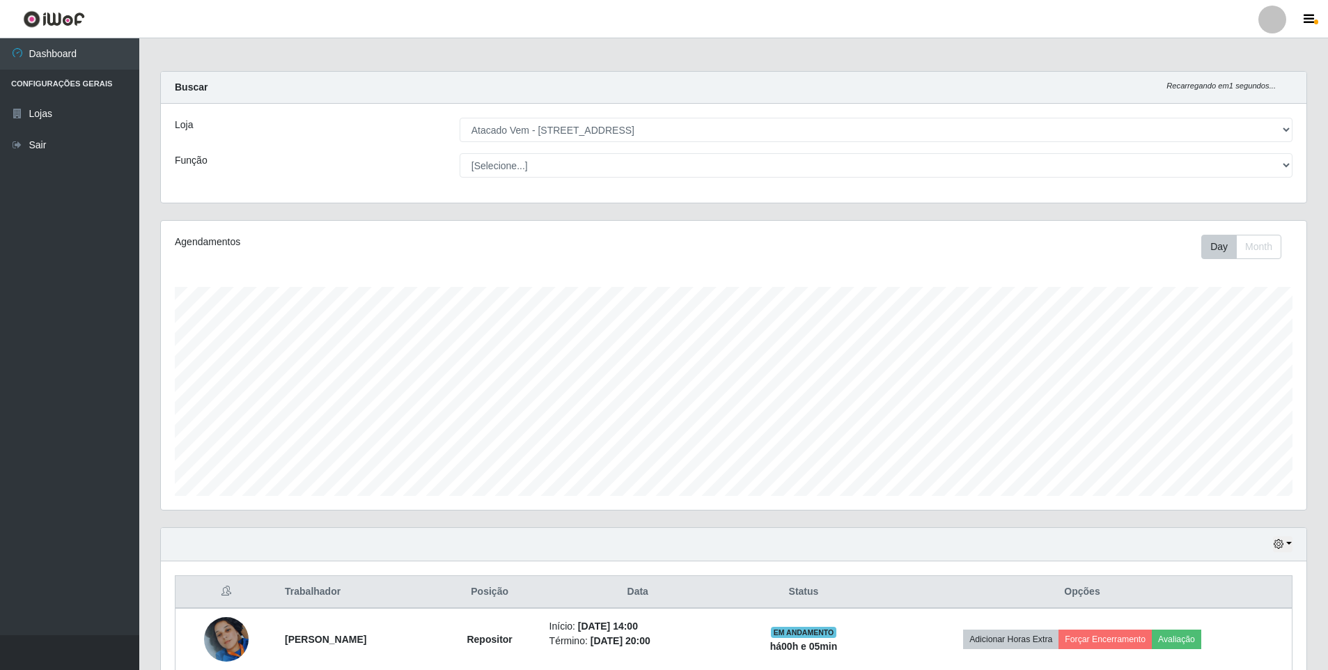
scroll to position [0, 0]
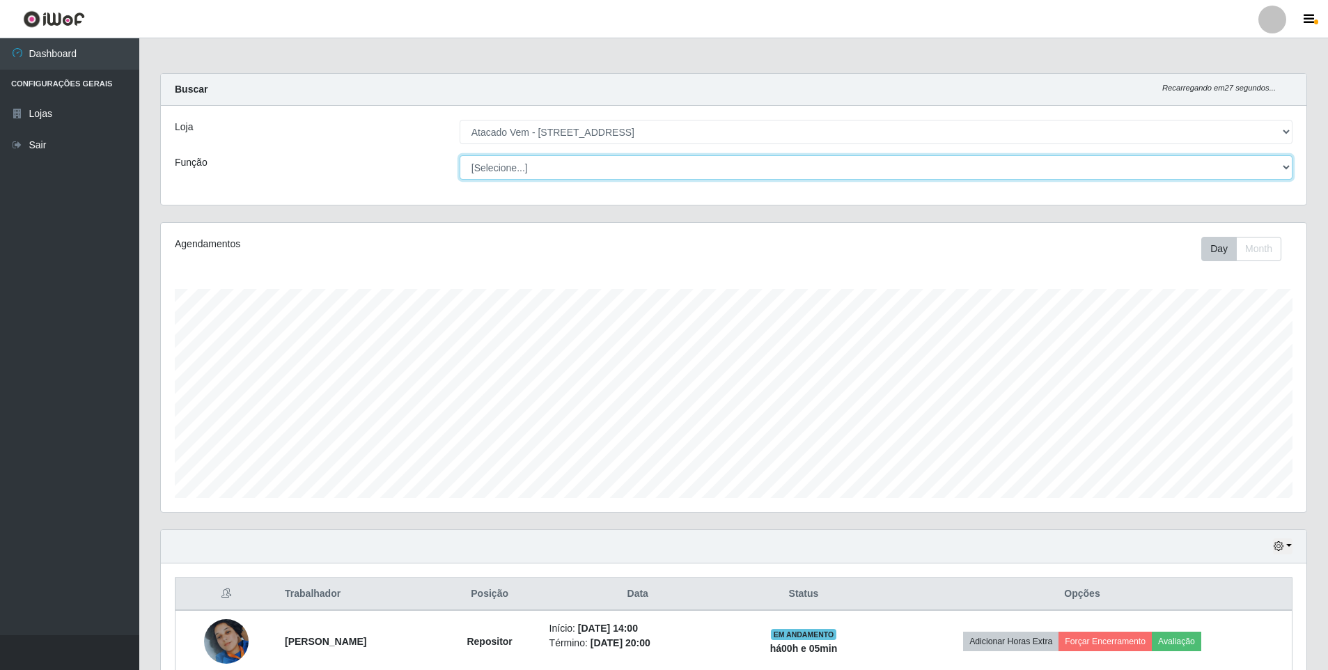
click at [506, 170] on select "[Selecione...] Carregador e Descarregador de Caminhão Carregador e Descarregado…" at bounding box center [876, 167] width 833 height 24
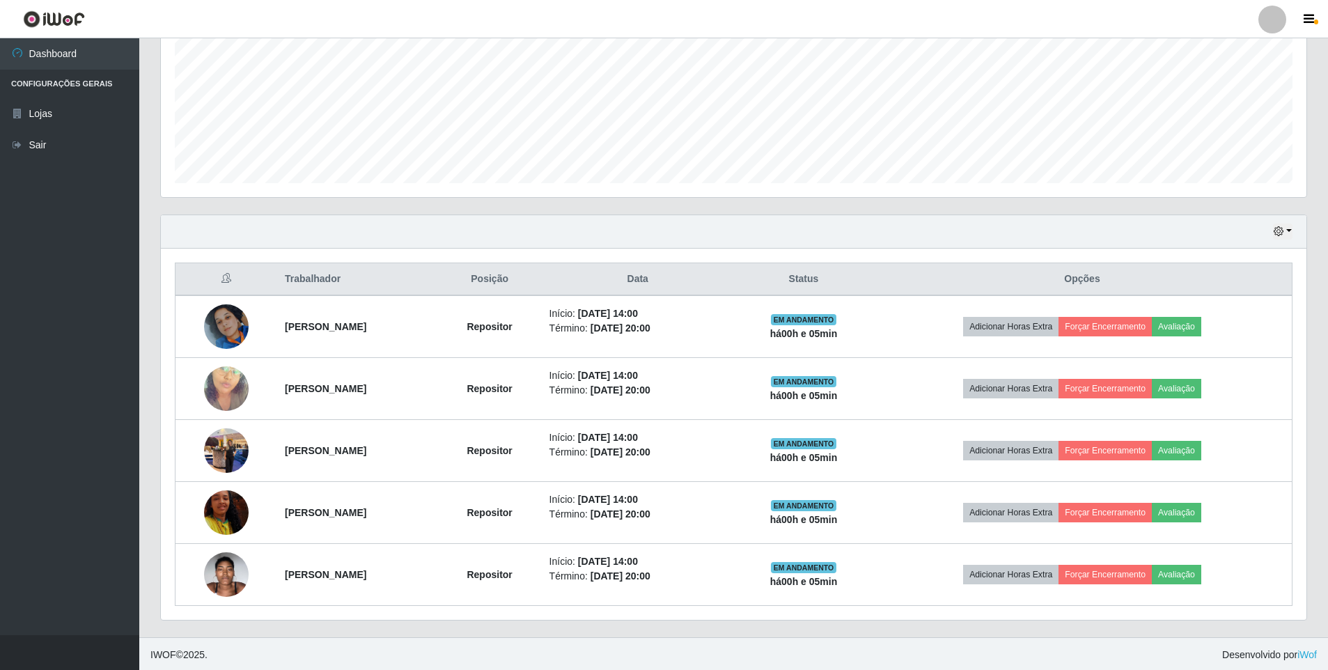
scroll to position [317, 0]
